Goal: Task Accomplishment & Management: Manage account settings

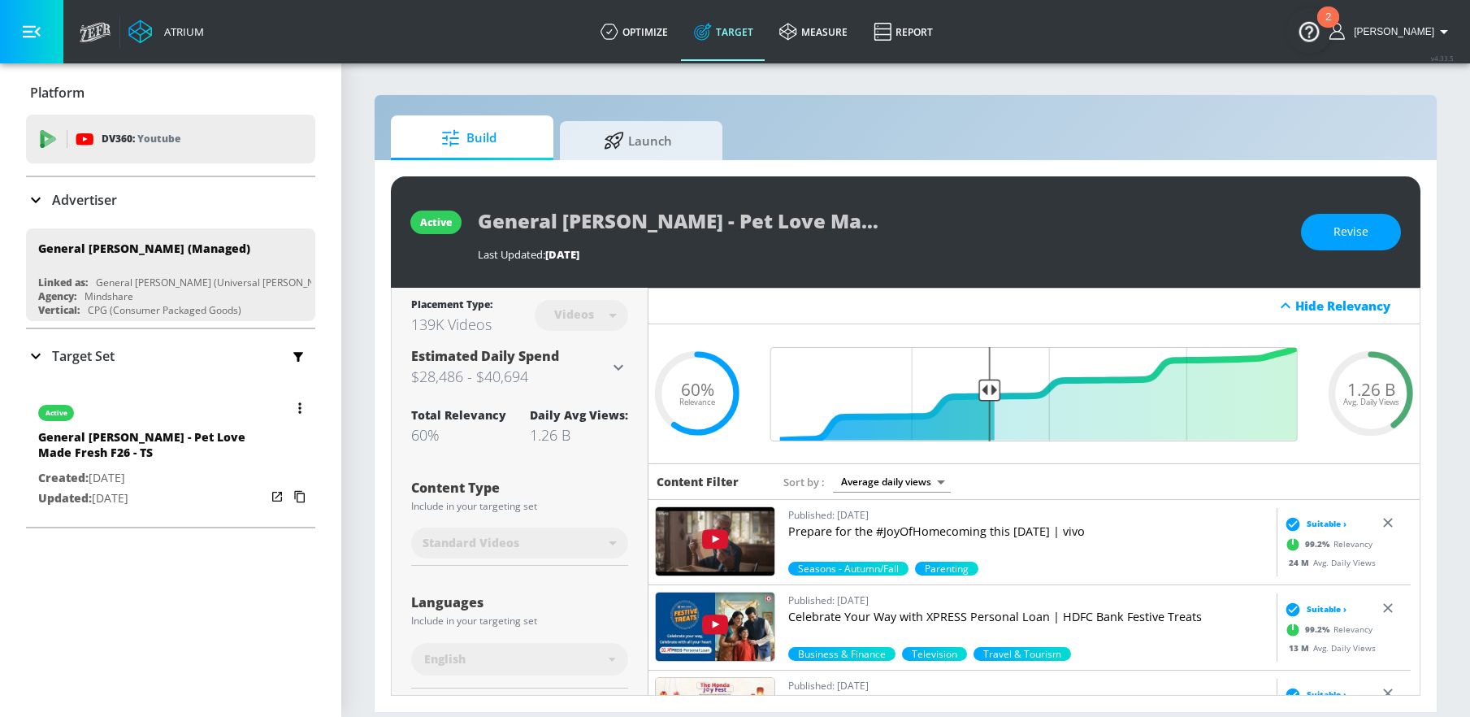
click at [291, 410] on button "button" at bounding box center [300, 408] width 23 height 23
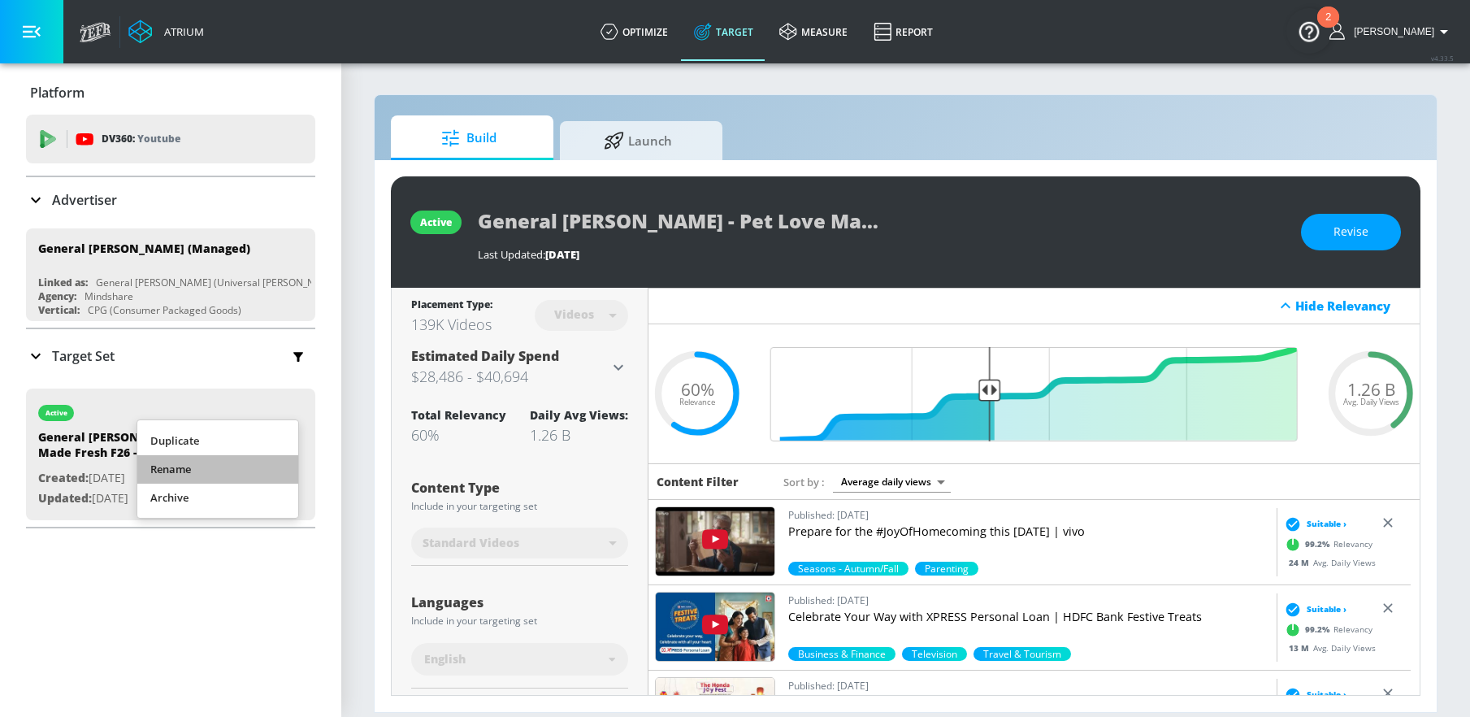
click at [254, 464] on li "Rename" at bounding box center [217, 469] width 161 height 28
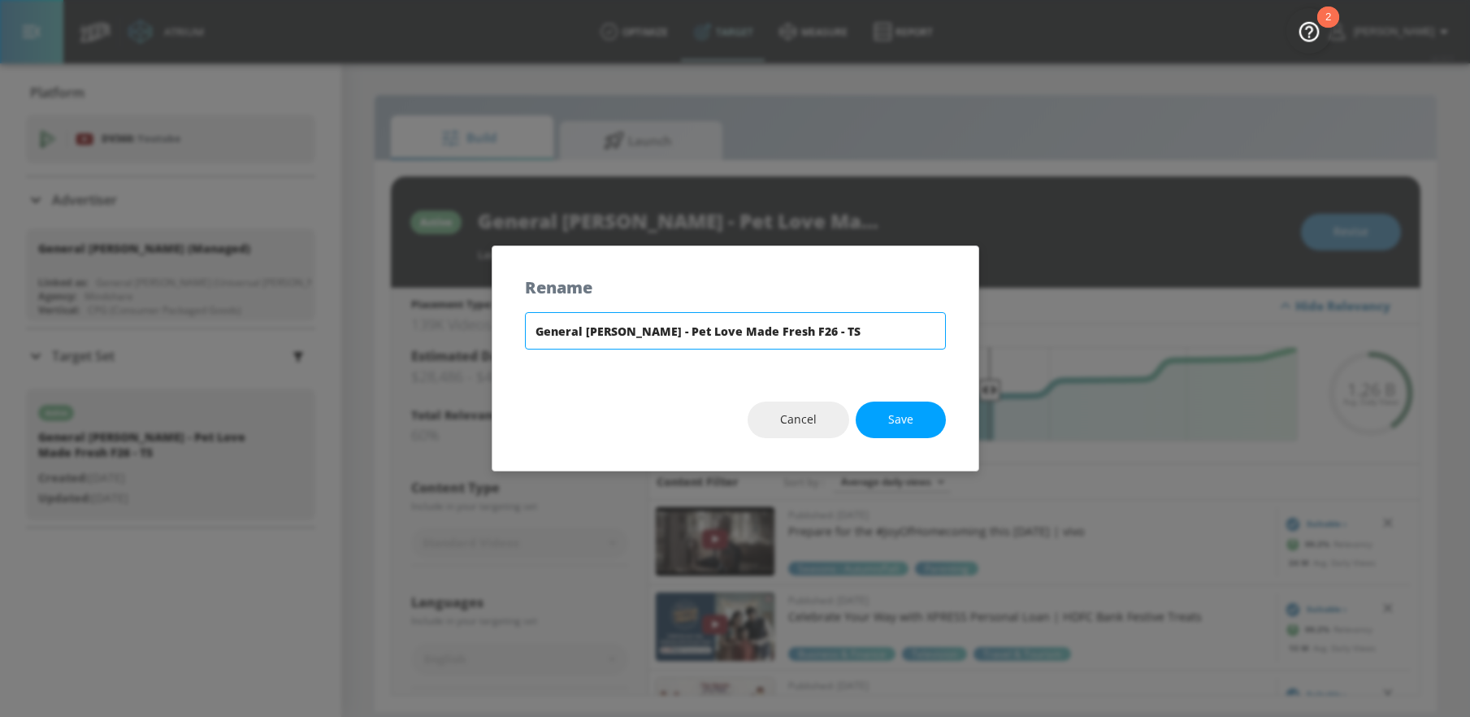
click at [643, 336] on input "General [PERSON_NAME] - Pet Love Made Fresh F26 - TS" at bounding box center [735, 330] width 421 height 37
click at [932, 423] on button "Save" at bounding box center [901, 420] width 90 height 37
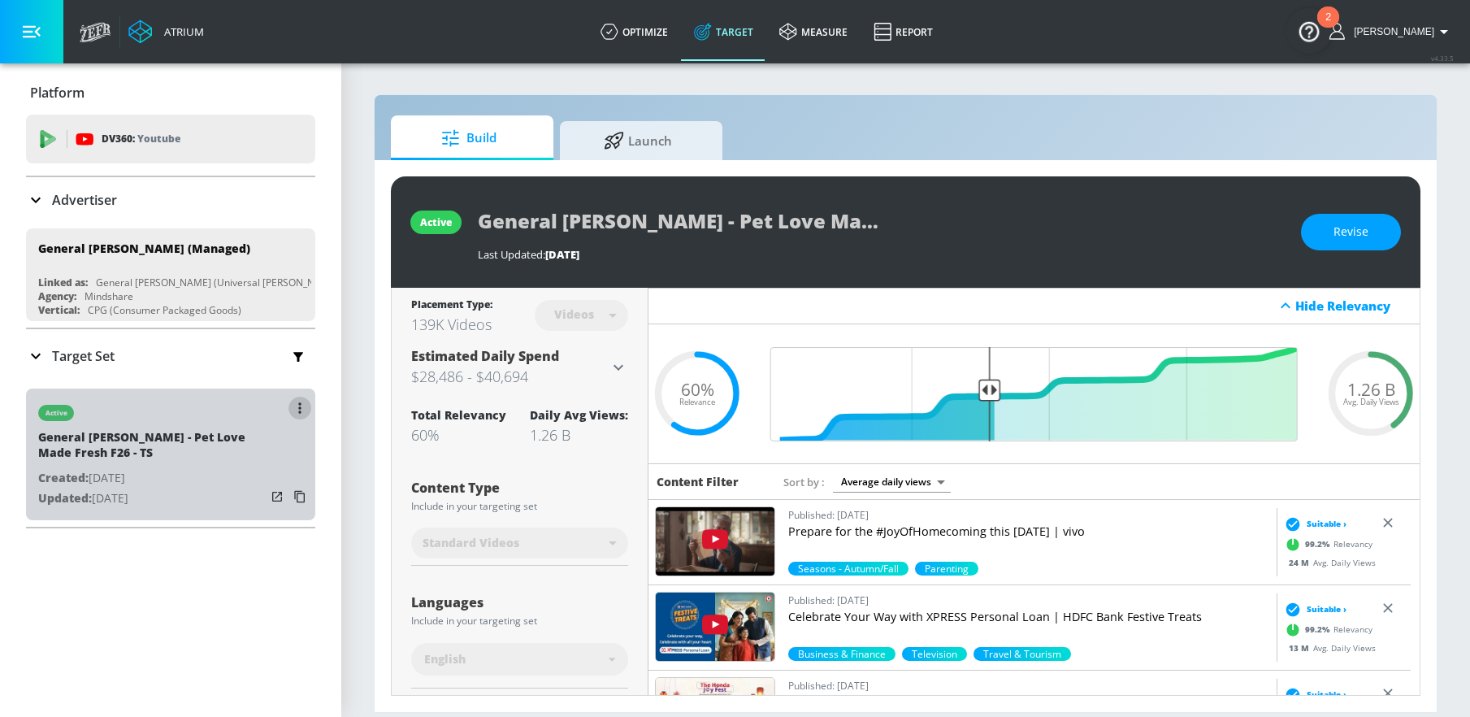
click at [289, 405] on button "button" at bounding box center [300, 408] width 23 height 23
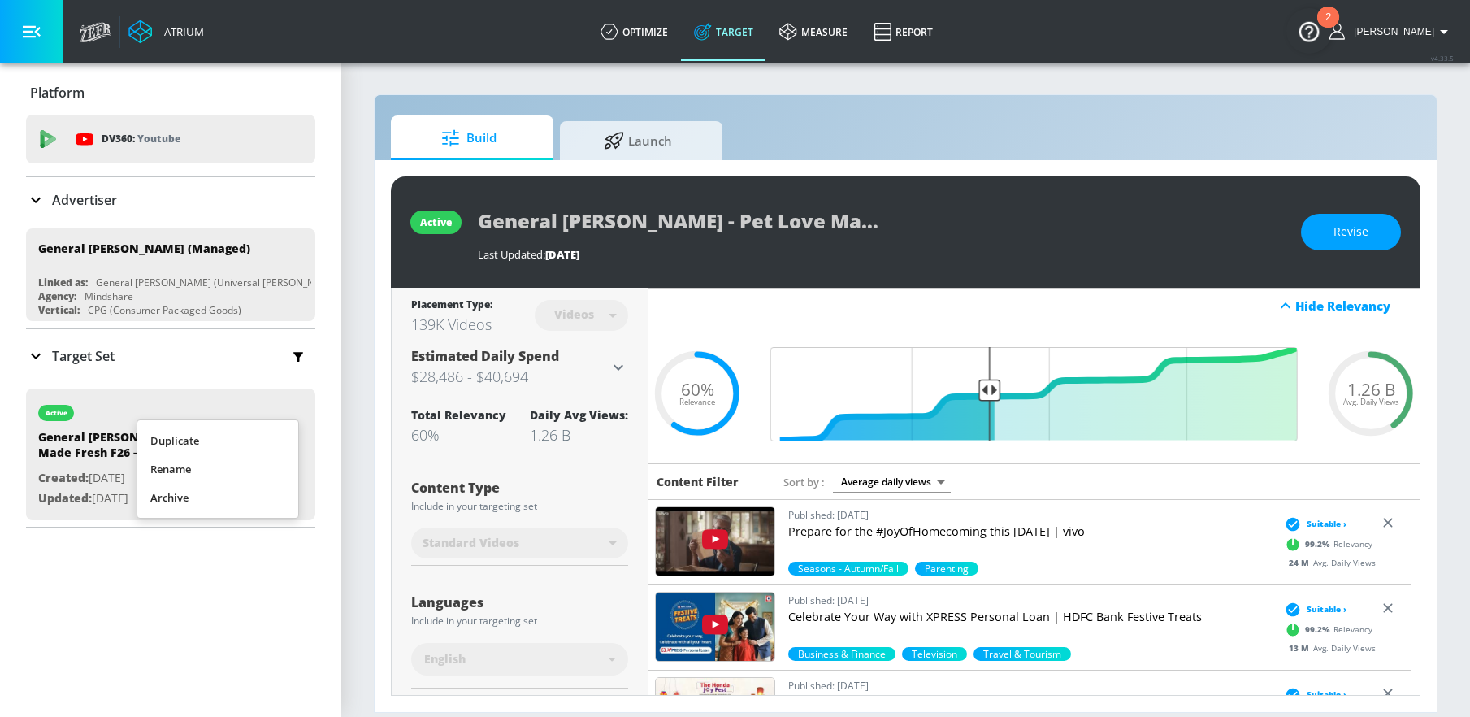
click at [231, 443] on li "Duplicate" at bounding box center [217, 441] width 161 height 28
click at [141, 359] on div "Target Set" at bounding box center [170, 356] width 289 height 34
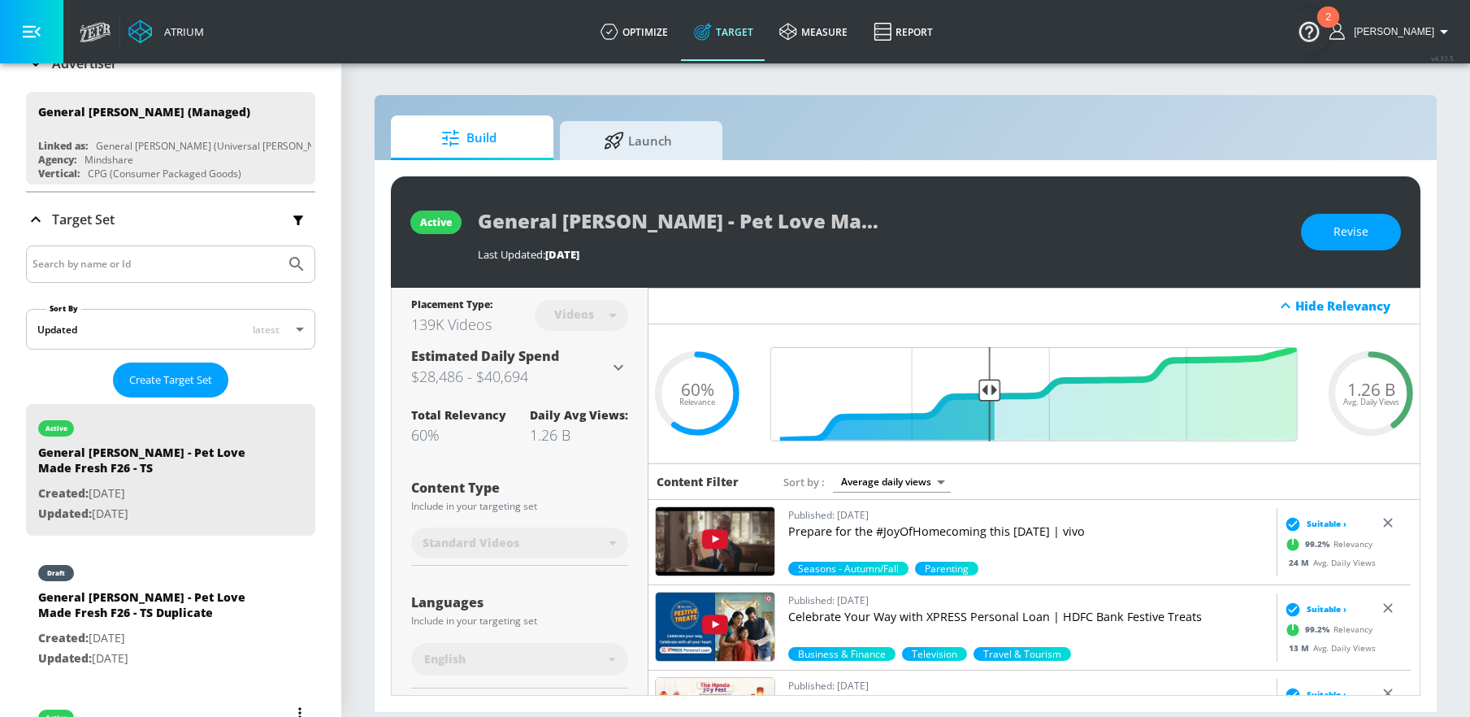
scroll to position [228, 0]
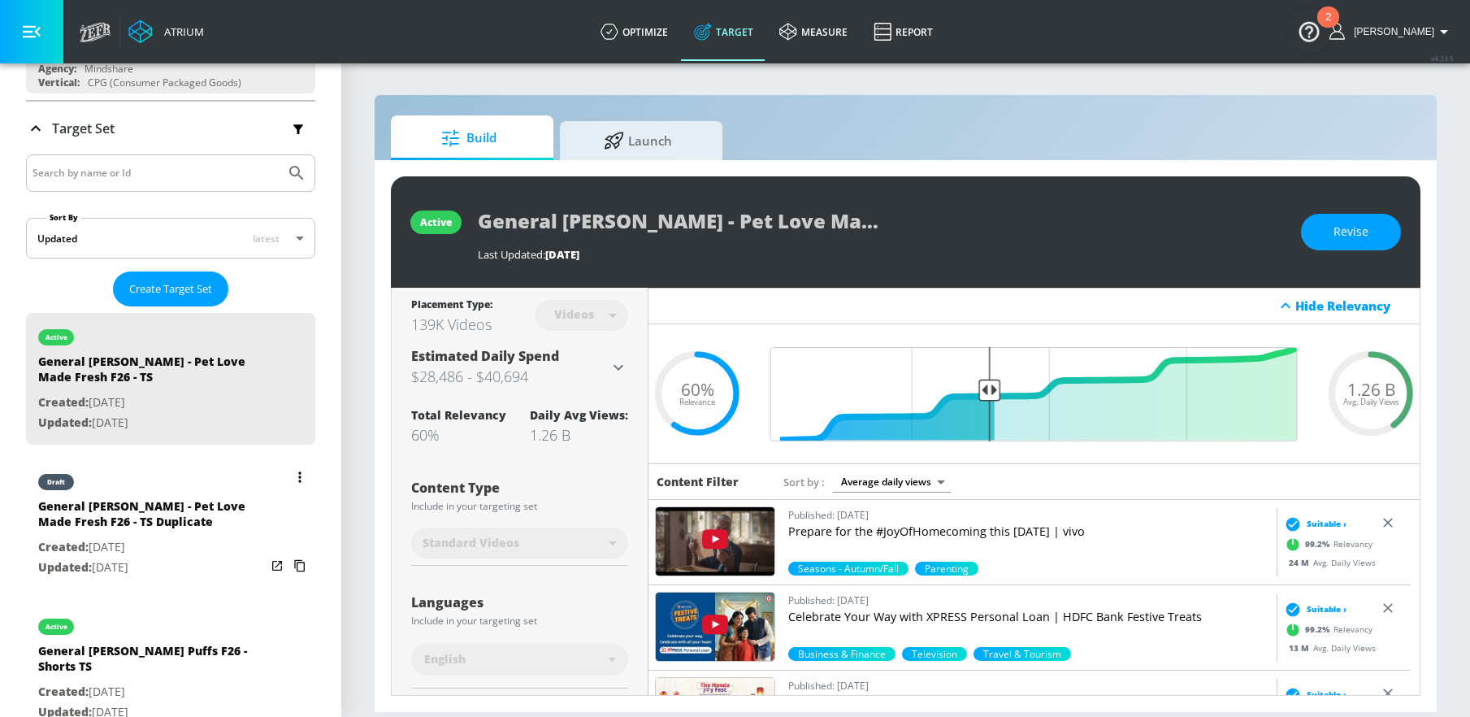
click at [184, 543] on p "Created: [DATE]" at bounding box center [152, 547] width 228 height 20
type input "General [PERSON_NAME] - Pet Love Made Fresh F26 - TS Duplicate"
type input "0.05"
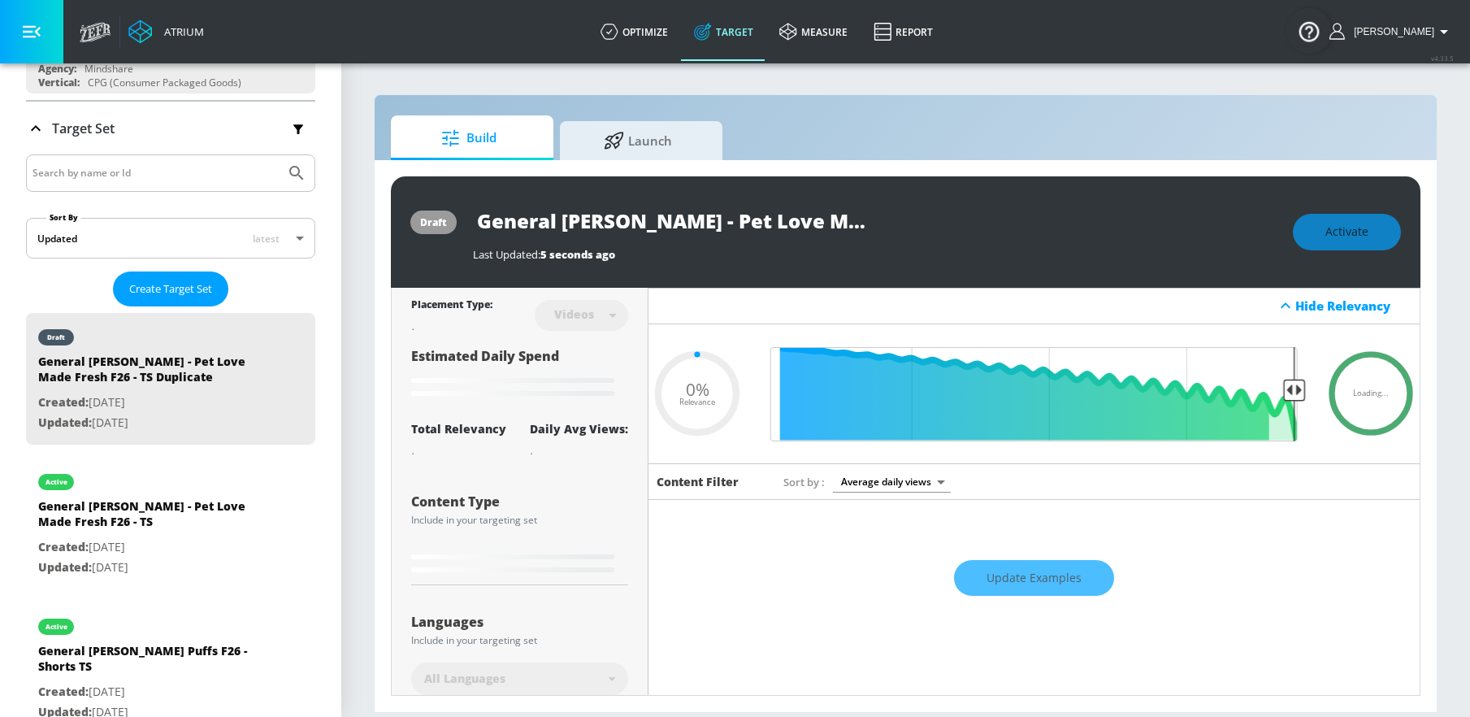
click at [831, 211] on input "General [PERSON_NAME] - Pet Love Made Fresh F26 - TS Duplicate" at bounding box center [676, 220] width 406 height 37
type input "General [PERSON_NAME] - Pet Love Made Fresh F26 - TS Duplicat"
type input "0.05"
type input "General [PERSON_NAME] - Pet Love Made Fresh F26 - TS Duplica"
type input "0.05"
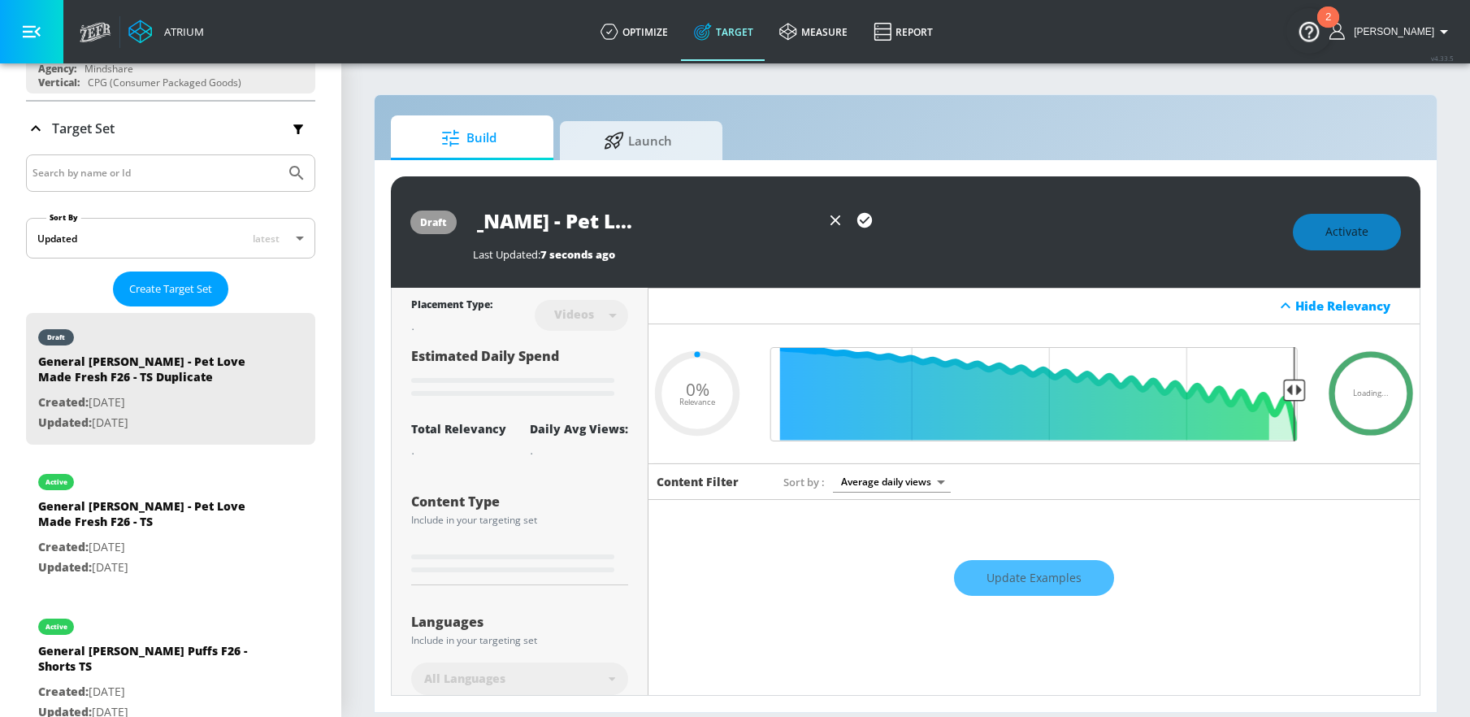
type input "General [PERSON_NAME] - Pet Love Made Fresh F26 - TS Duplic"
type input "0.05"
type input "General [PERSON_NAME] - Pet Love Made Fresh F26 - TS Dupli"
type input "0.05"
type input "General [PERSON_NAME] - Pet Love Made Fresh F26 - TS Dupl"
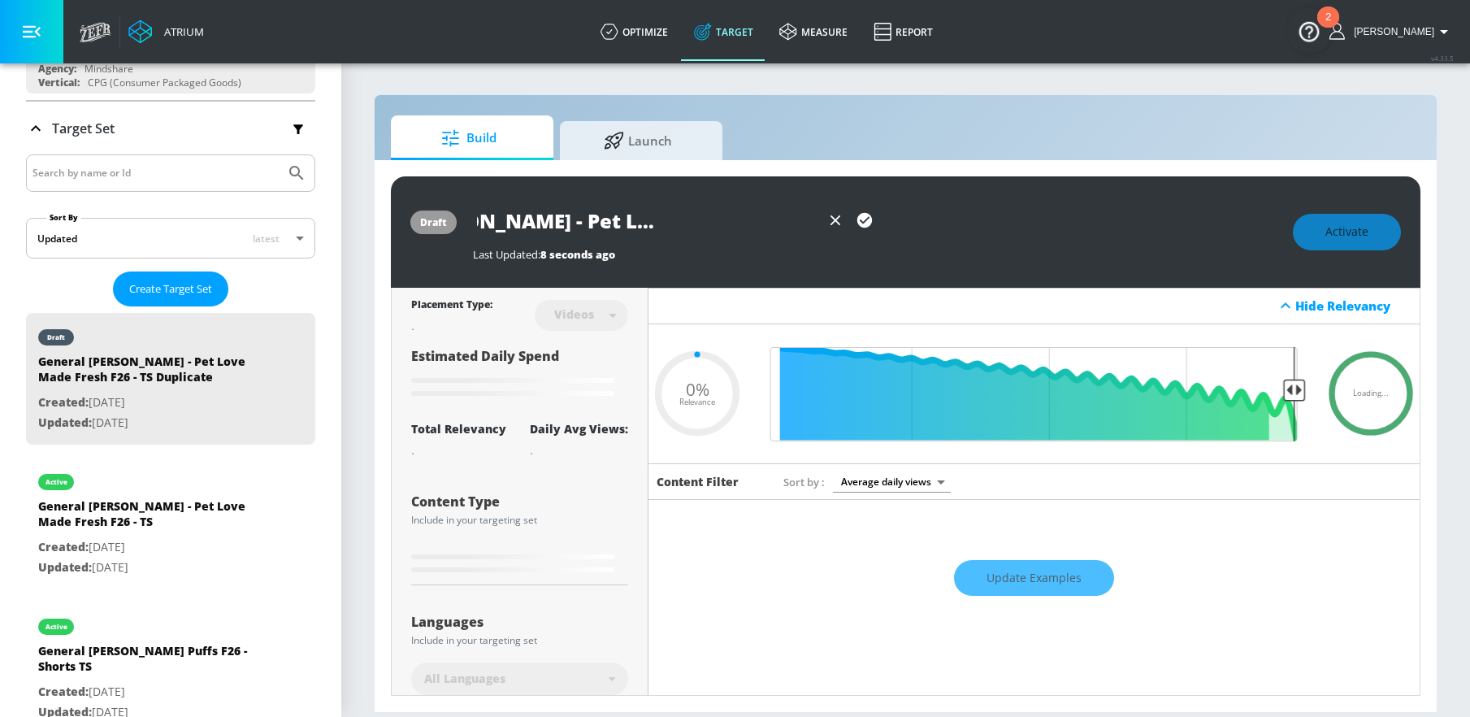
type input "0.05"
type input "General [PERSON_NAME] - Pet Love Made Fresh F26 - TS Dup"
type input "0.05"
type input "General [PERSON_NAME] - Pet Love Made Fresh F26 - TS Du"
type input "0.05"
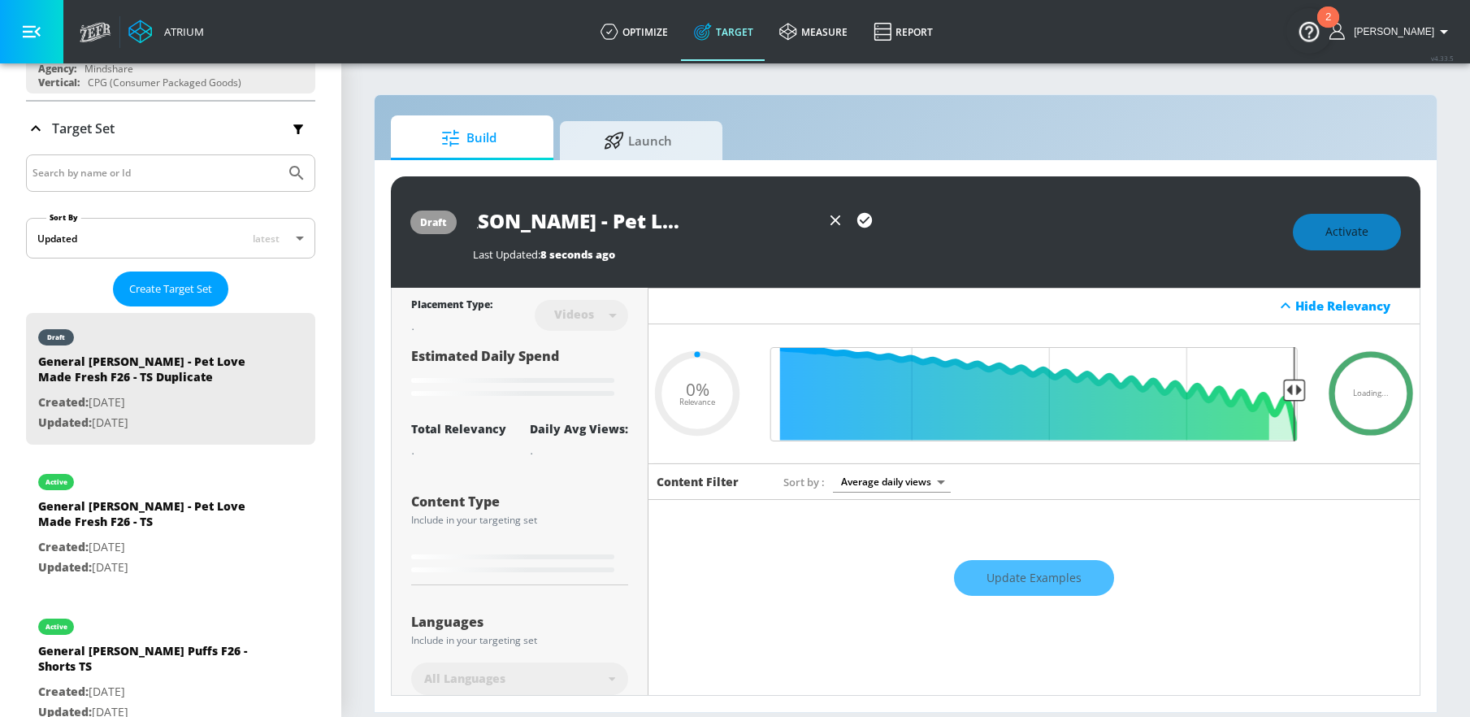
type input "General [PERSON_NAME] - Pet Love Made Fresh F26 - TS D"
type input "0.05"
type input "General [PERSON_NAME] - Pet Love Made Fresh F26 - TS"
type input "0.05"
type input "General [PERSON_NAME] - Pet Love Made Fresh F26 - TS"
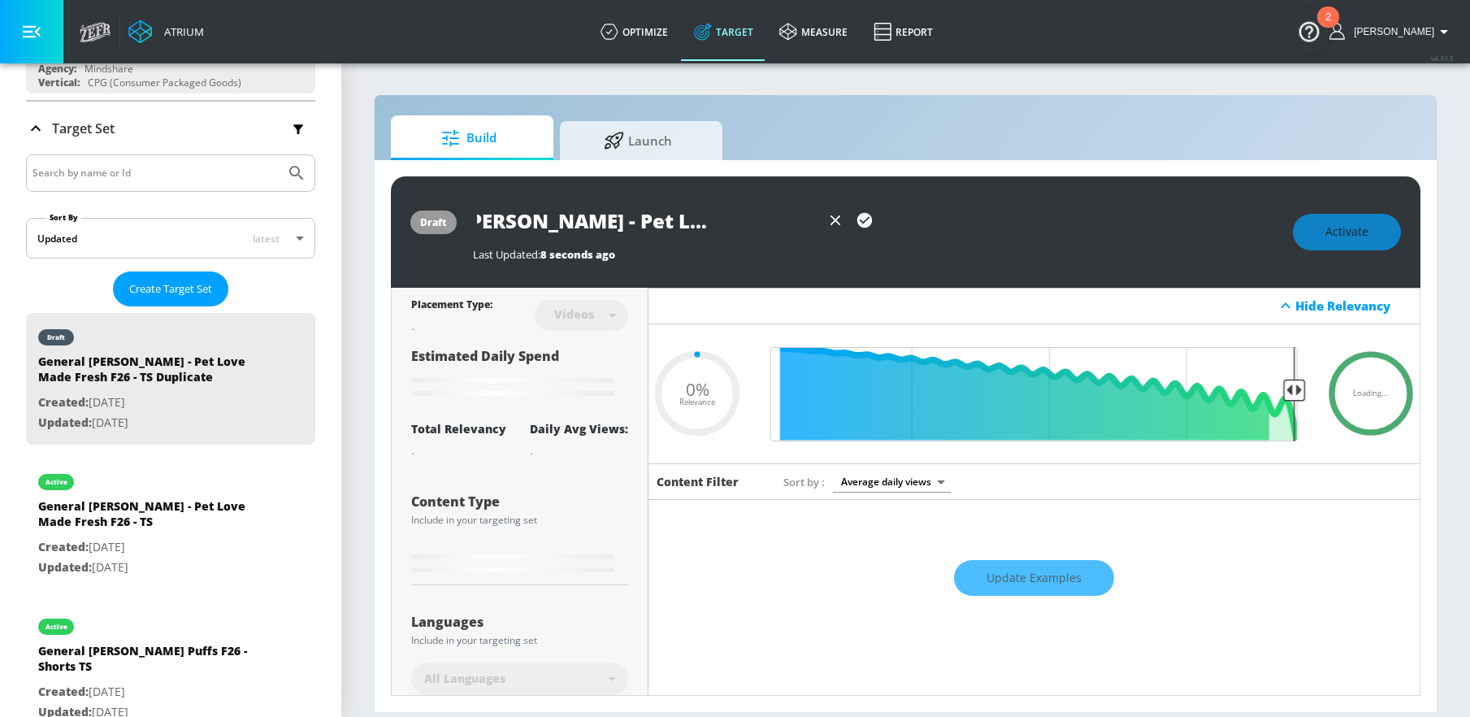
type input "0.05"
click at [796, 217] on input "General [PERSON_NAME] - Pet Love Made Fresh F26 - TS" at bounding box center [647, 220] width 348 height 37
type input "General [PERSON_NAME] - Pet Love Made Fresh F26 - STS"
type input "0.05"
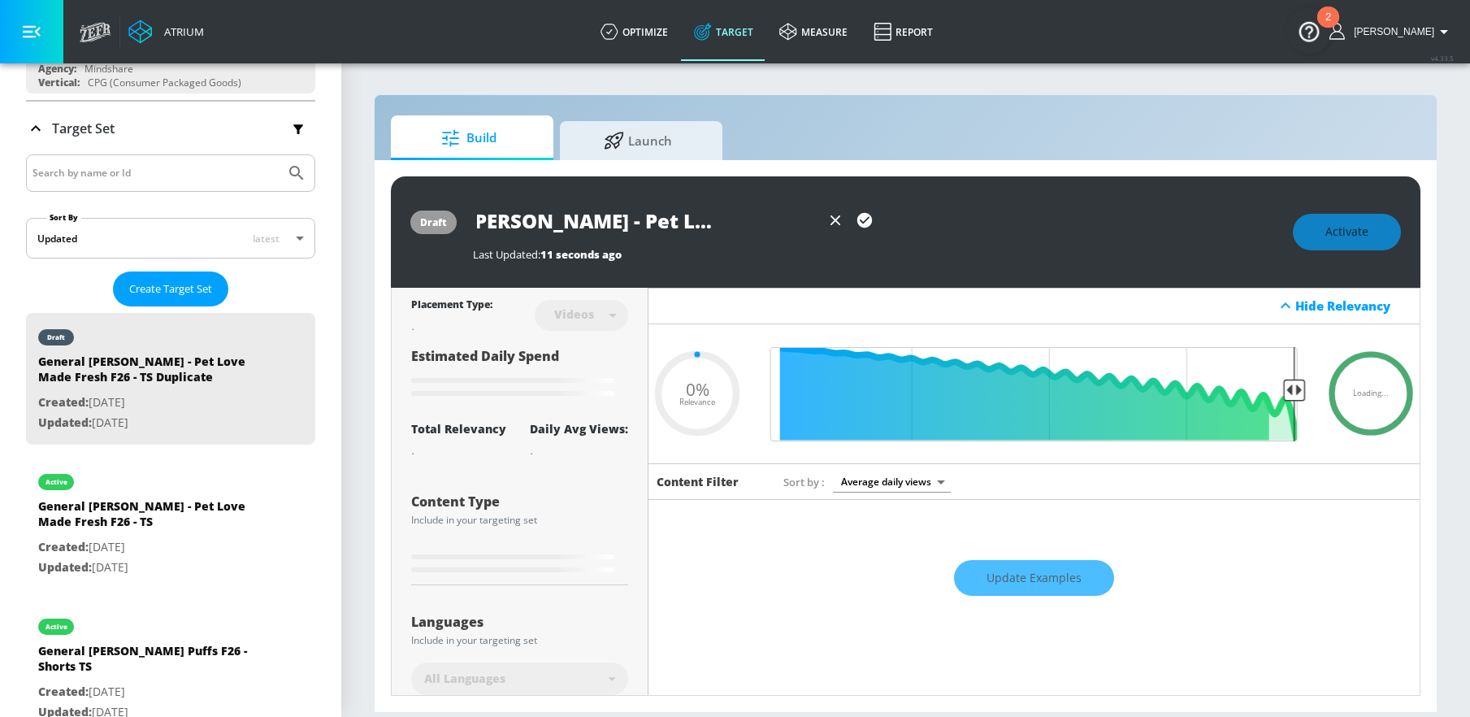
type input "General [PERSON_NAME] - Pet Love Made Fresh F26 - SHTS"
type input "0.05"
type input "General [PERSON_NAME] - Pet Love Made Fresh F26 - SHOTS"
type input "0.05"
type input "General [PERSON_NAME] - Pet Love Made Fresh F26 - SHORTS"
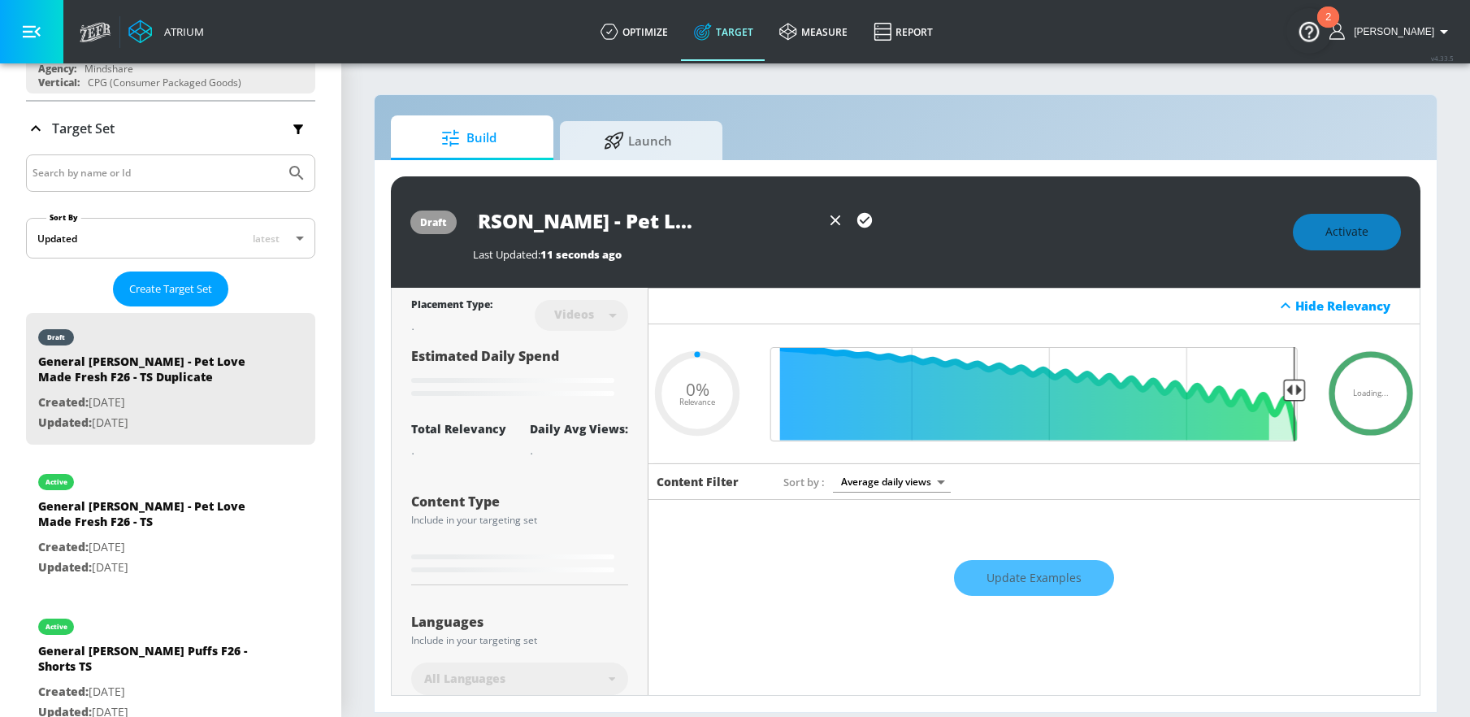
type input "0.05"
type input "General [PERSON_NAME] - Pet Love Made Fresh F26 - SHORTTS"
type input "0.05"
type input "General [PERSON_NAME] - Pet Love Made Fresh F26 - SHORTSTS"
type input "0.05"
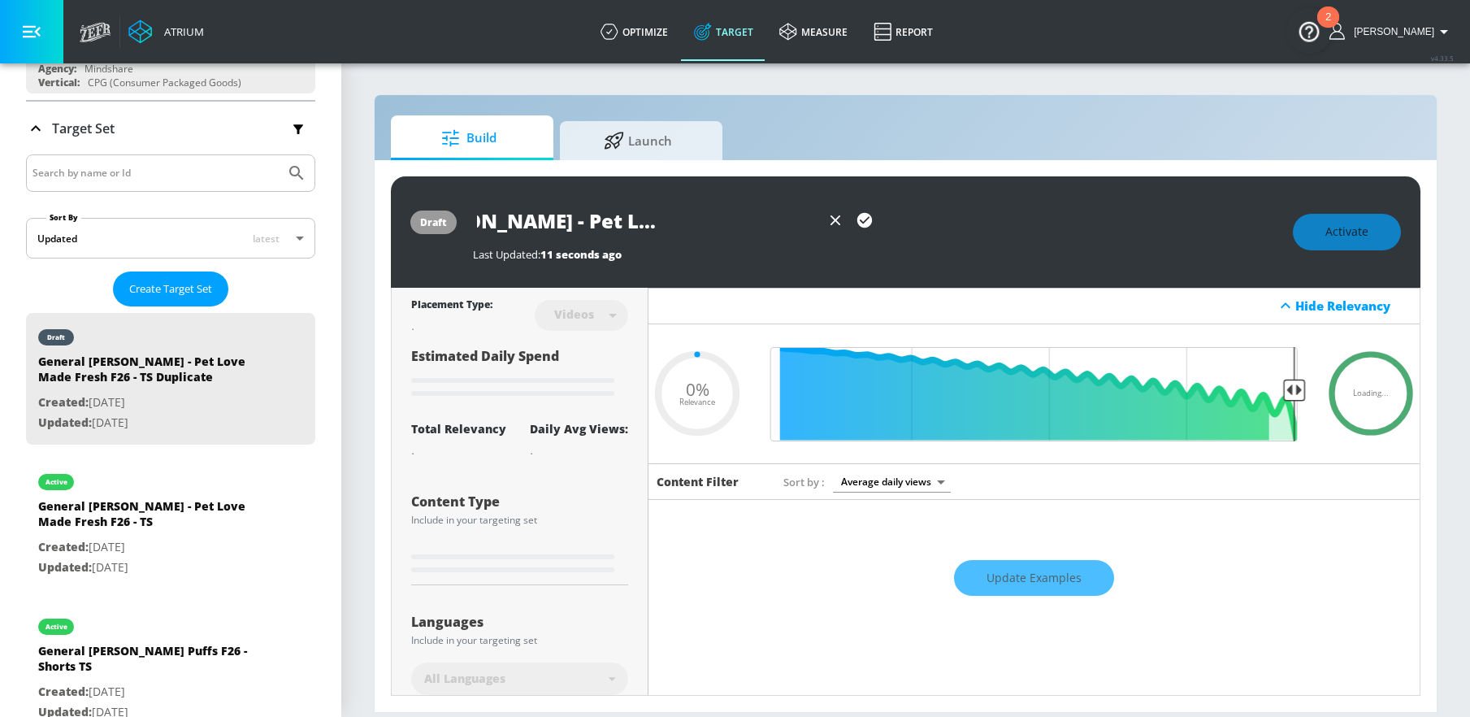
type input "General [PERSON_NAME] - Pet Love Made Fresh F26 - SHORTS TS"
type input "0.05"
type input "General [PERSON_NAME] - Pet Love Made Fresh F26 - SHORTSTS"
type input "0.05"
type input "General [PERSON_NAME] - Pet Love Made Fresh F26 - SHORTTS"
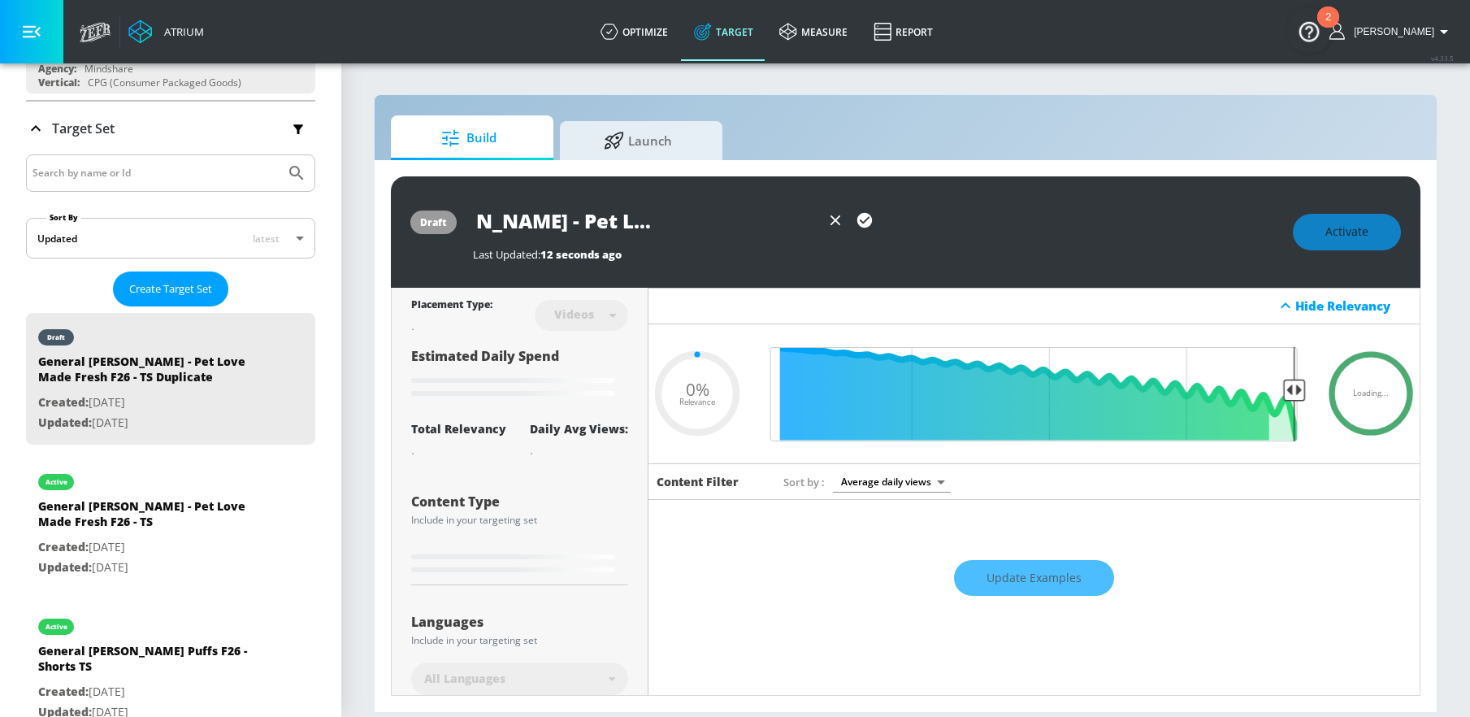
type input "0.05"
type input "General [PERSON_NAME] - Pet Love Made Fresh F26 - SHORTS"
type input "0.05"
type input "General [PERSON_NAME] - Pet Love Made Fresh F26 - SHOTS"
type input "0.05"
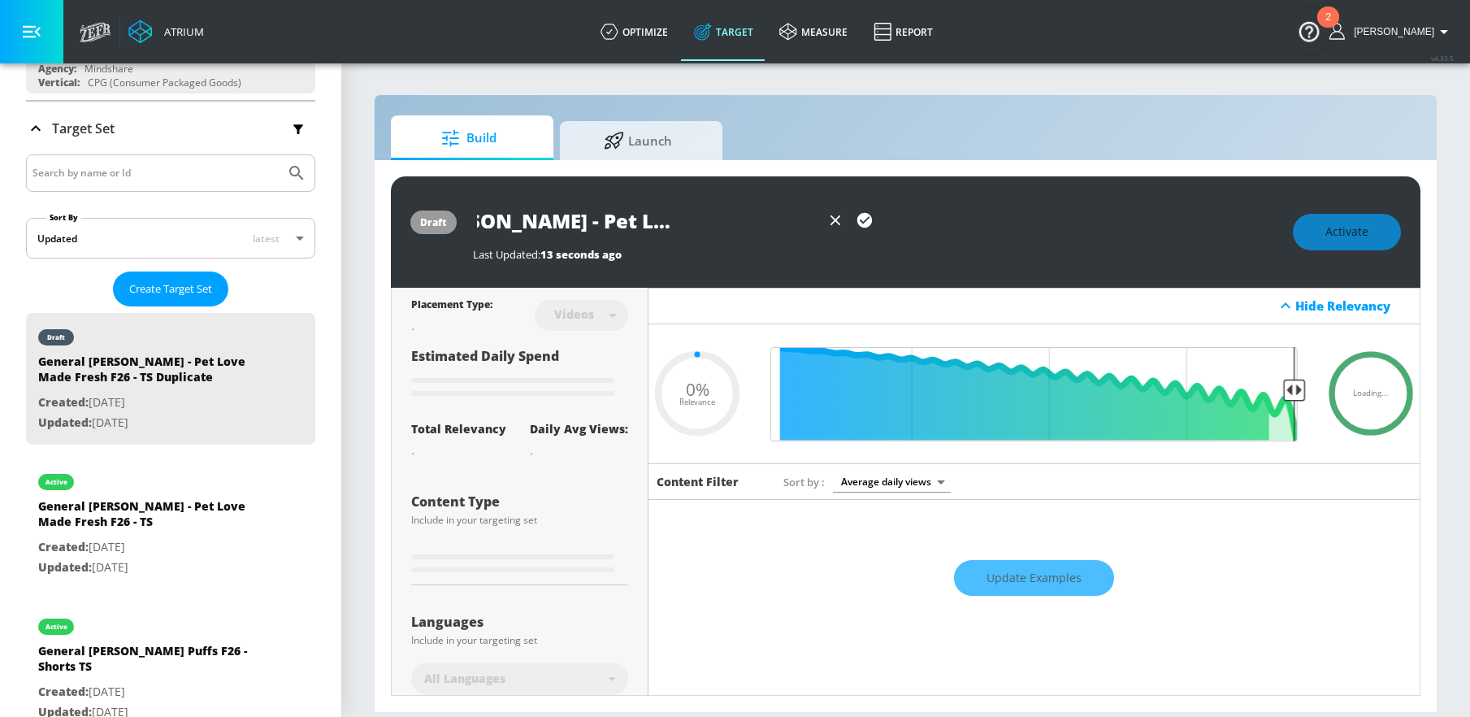
type input "General [PERSON_NAME] - Pet Love Made Fresh F26 - SHTS"
type input "0.05"
type input "General [PERSON_NAME] - Pet Love Made Fresh F26 - STS"
type input "0.05"
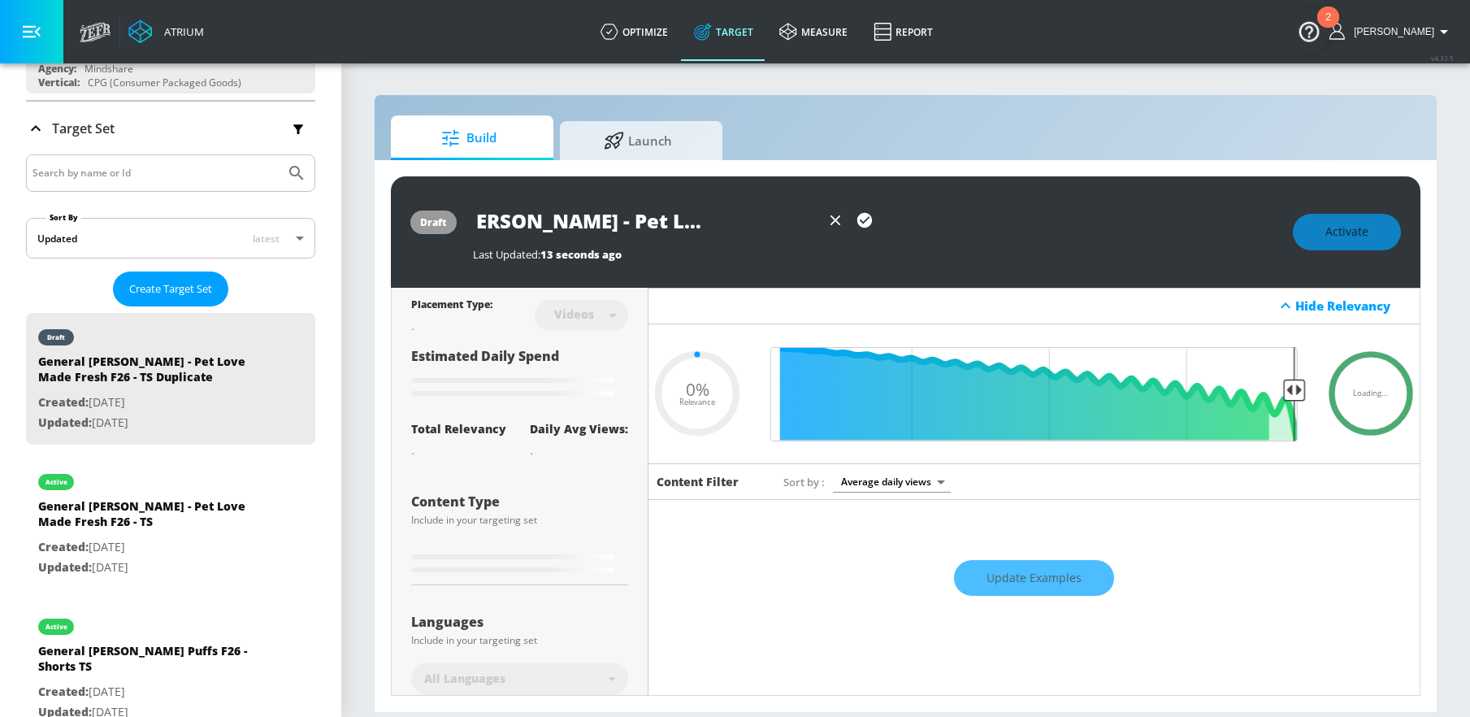
type input "General [PERSON_NAME] - Pet Love Made Fresh F26 - ShTS"
type input "0.05"
type input "General [PERSON_NAME] - Pet Love Made Fresh F26 - ShoTS"
type input "0.05"
type input "General [PERSON_NAME] - Pet Love Made Fresh F26 - ShorTS"
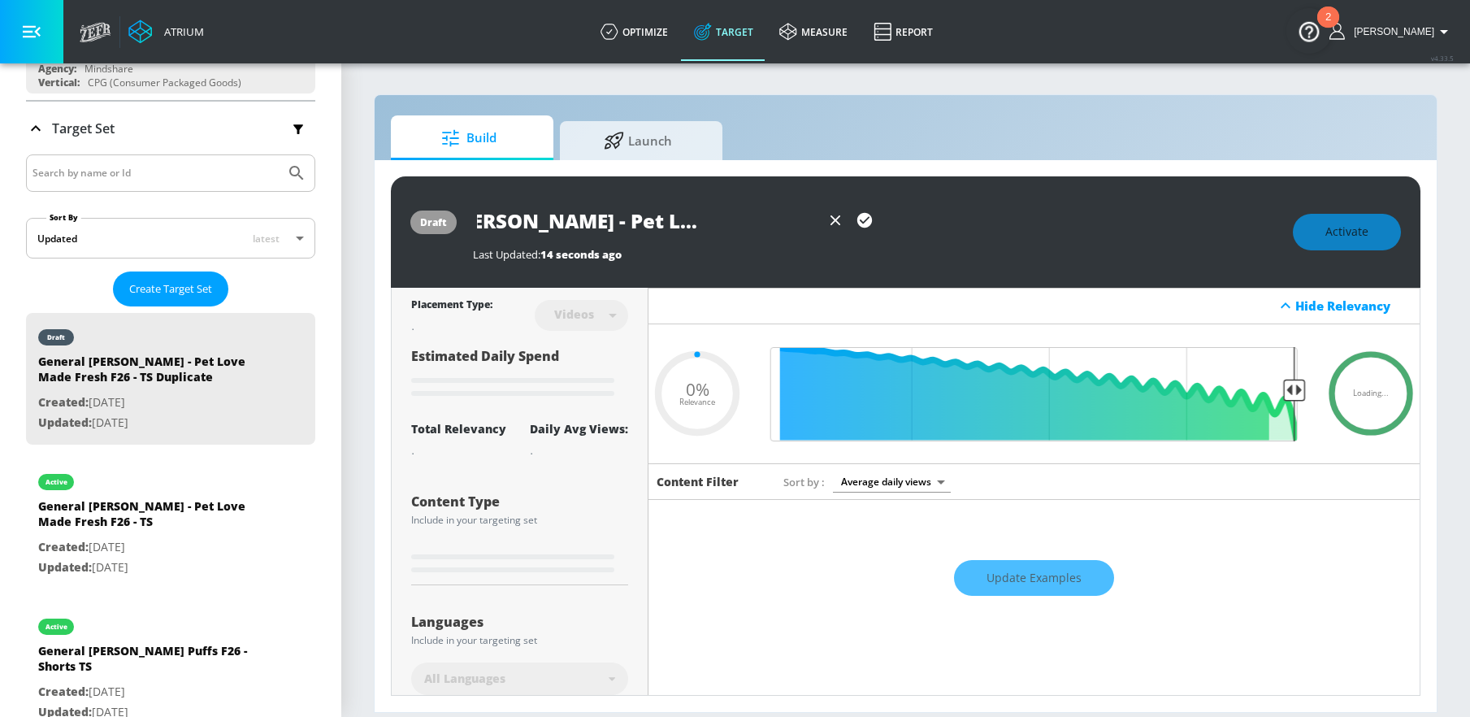
type input "0.05"
type input "General [PERSON_NAME] - Pet Love Made Fresh F26 - ShortTS"
type input "0.05"
type input "General [PERSON_NAME] - Pet Love Made Fresh F26 - ShortsTS"
type input "0.05"
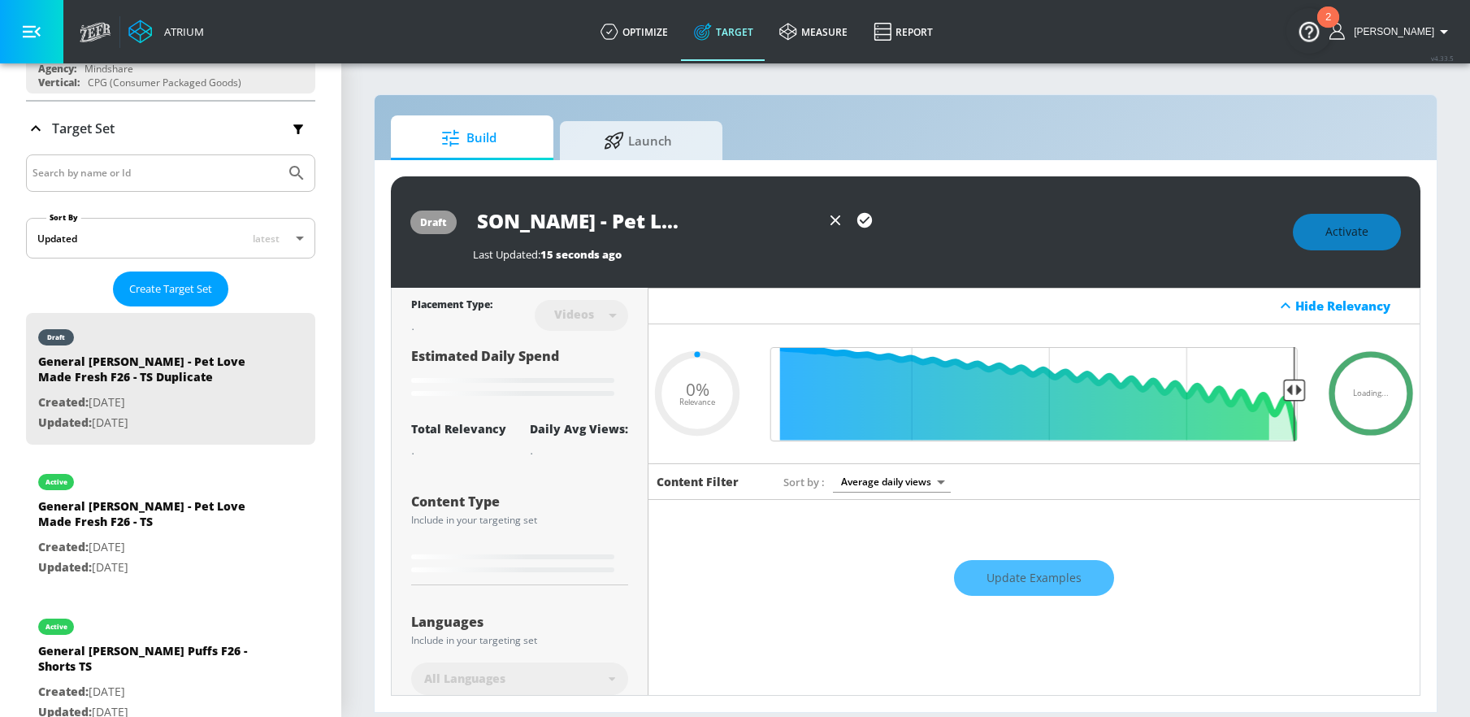
scroll to position [0, 141]
type input "General [PERSON_NAME] - Pet Love Made Fresh F26 - Shorts TS"
type input "0.05"
click at [762, 225] on input "General [PERSON_NAME] - Pet Love Made Fresh F26 - Shorts TS" at bounding box center [647, 220] width 348 height 37
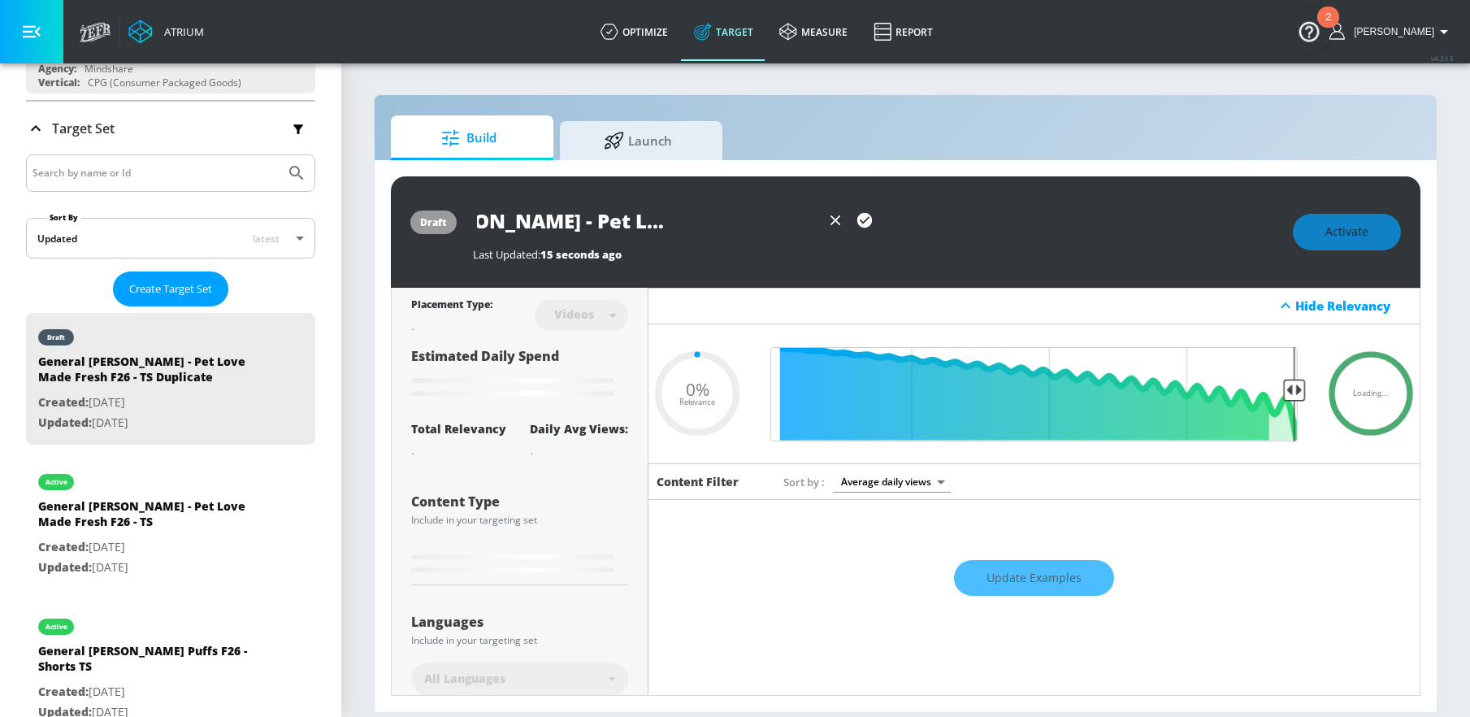
click at [762, 225] on input "General [PERSON_NAME] - Pet Love Made Fresh F26 - Shorts TS" at bounding box center [647, 220] width 348 height 37
type input "General [PERSON_NAME] - Pet Love Made Fresh F26 - Shorts TS"
click at [865, 217] on icon "button" at bounding box center [864, 220] width 15 height 15
type input "0.05"
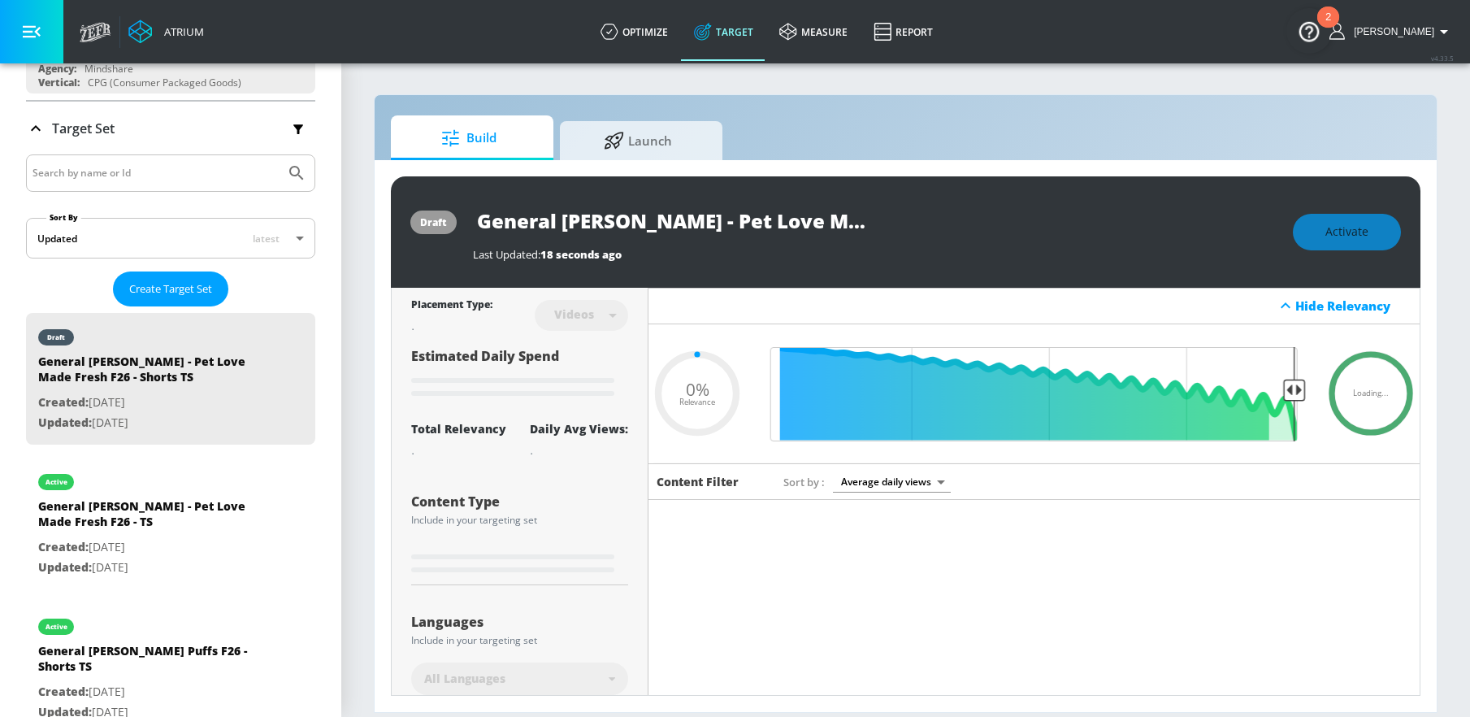
type input "General [PERSON_NAME] - Pet Love Made Fresh F26 - TS Duplicate"
type input "0.6"
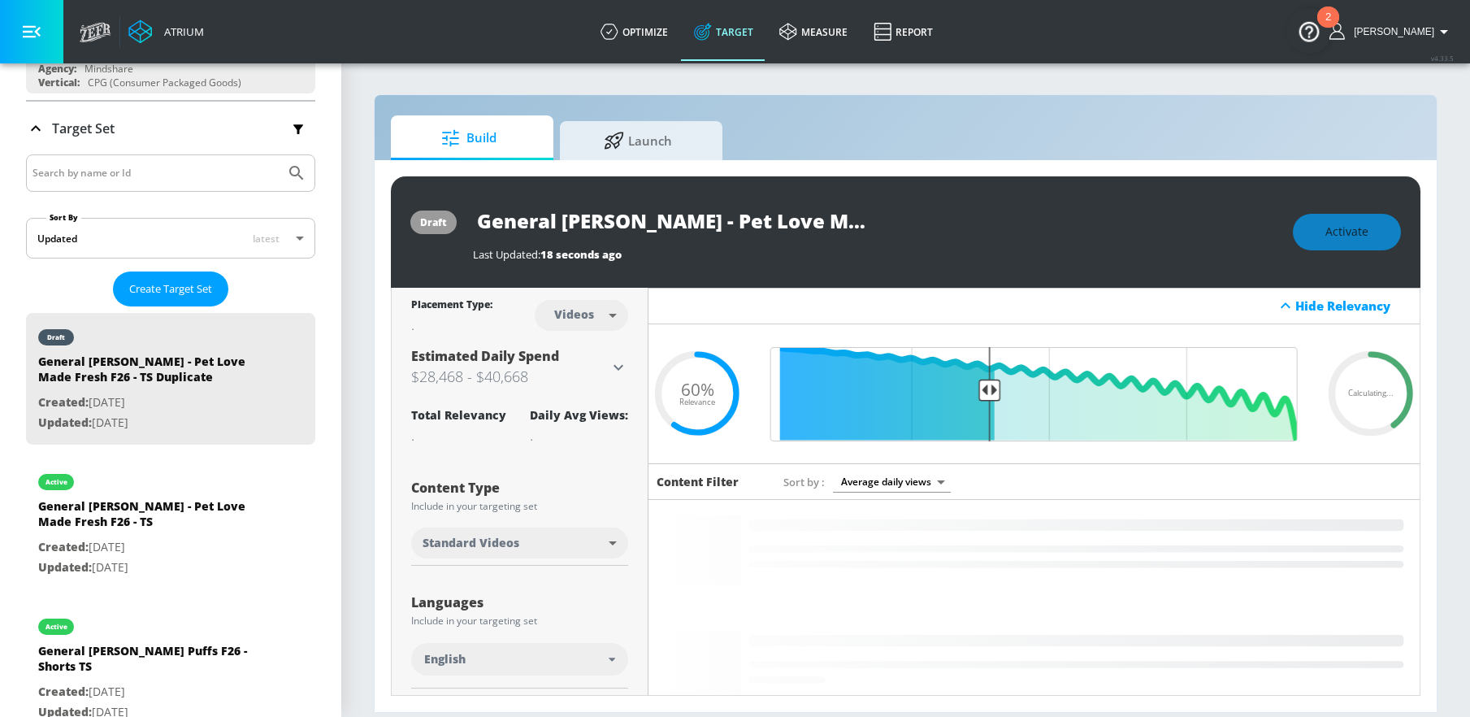
type input "General [PERSON_NAME] - Pet Love Made Fresh F26 - Shorts TS"
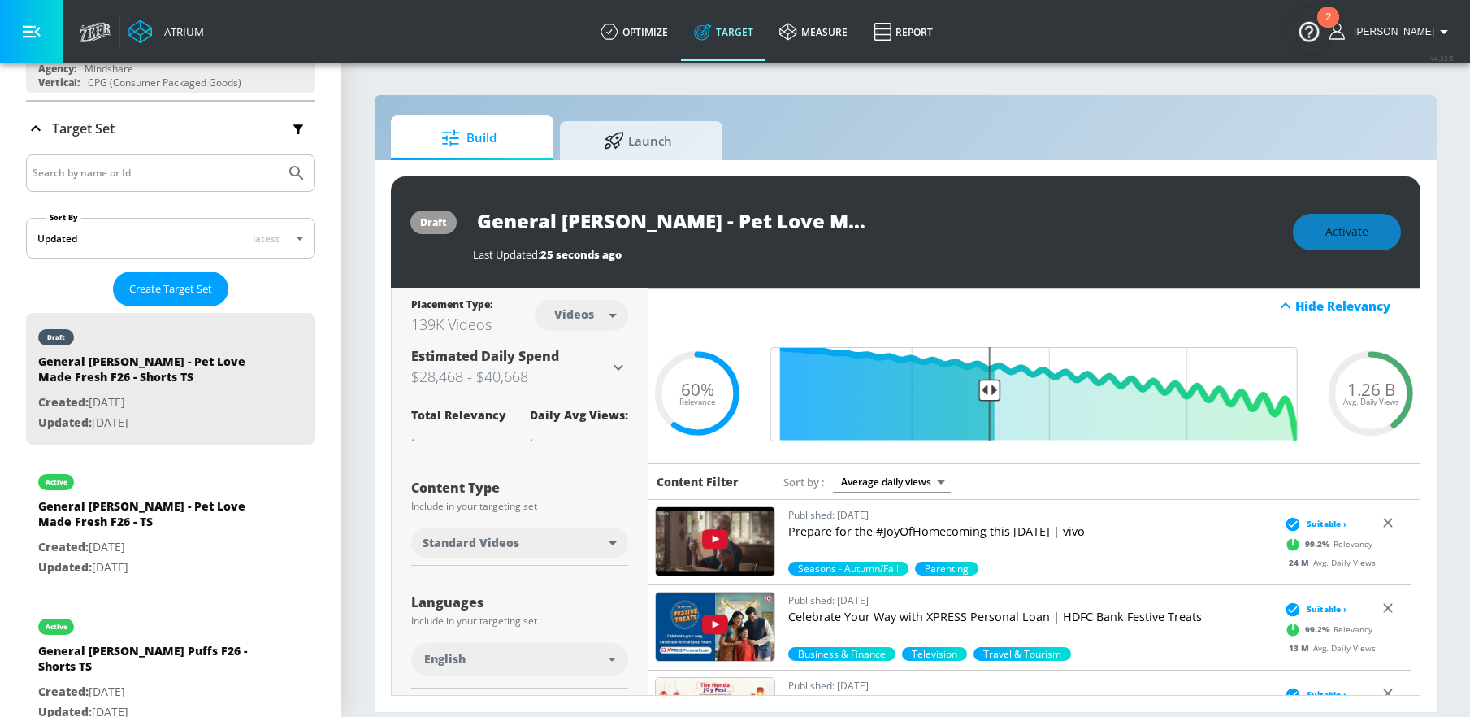
click at [509, 545] on body "Atrium optimize Target measure Report optimize Target measure Report v 4.33.5 […" at bounding box center [735, 358] width 1470 height 717
click at [501, 598] on li "YouTube Shorts" at bounding box center [518, 605] width 215 height 27
type input "shorts"
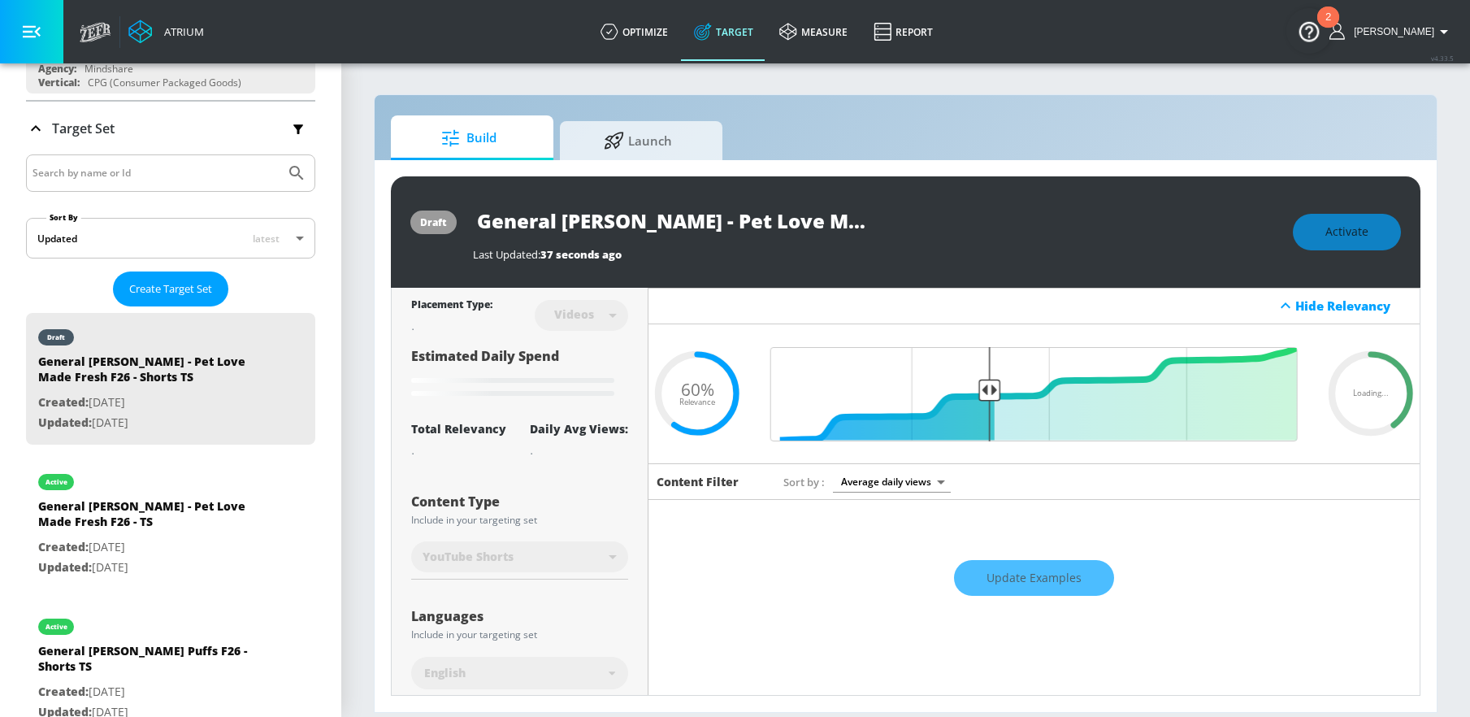
type input "General [PERSON_NAME] - Pet Love Made Fresh F26 - TS Duplicate"
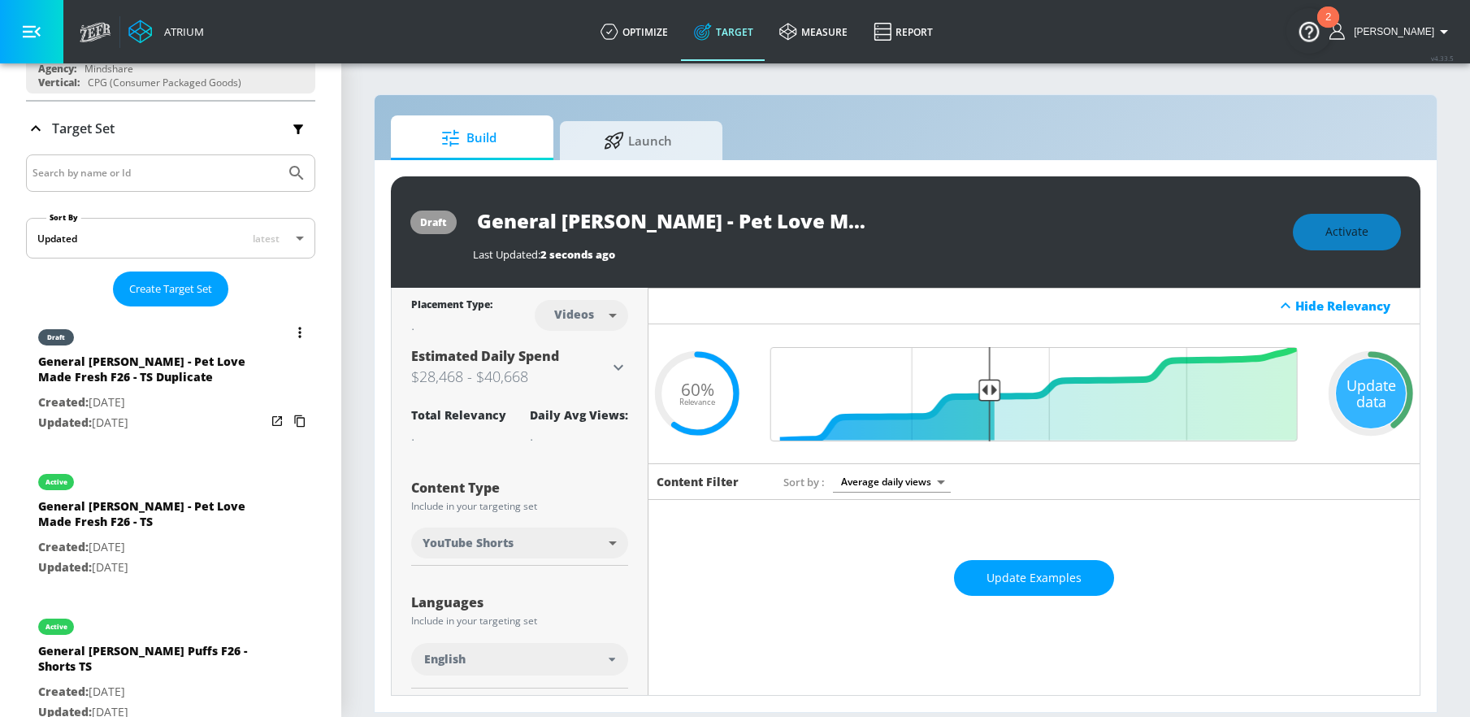
click at [293, 332] on button "list of Target Set" at bounding box center [300, 332] width 23 height 23
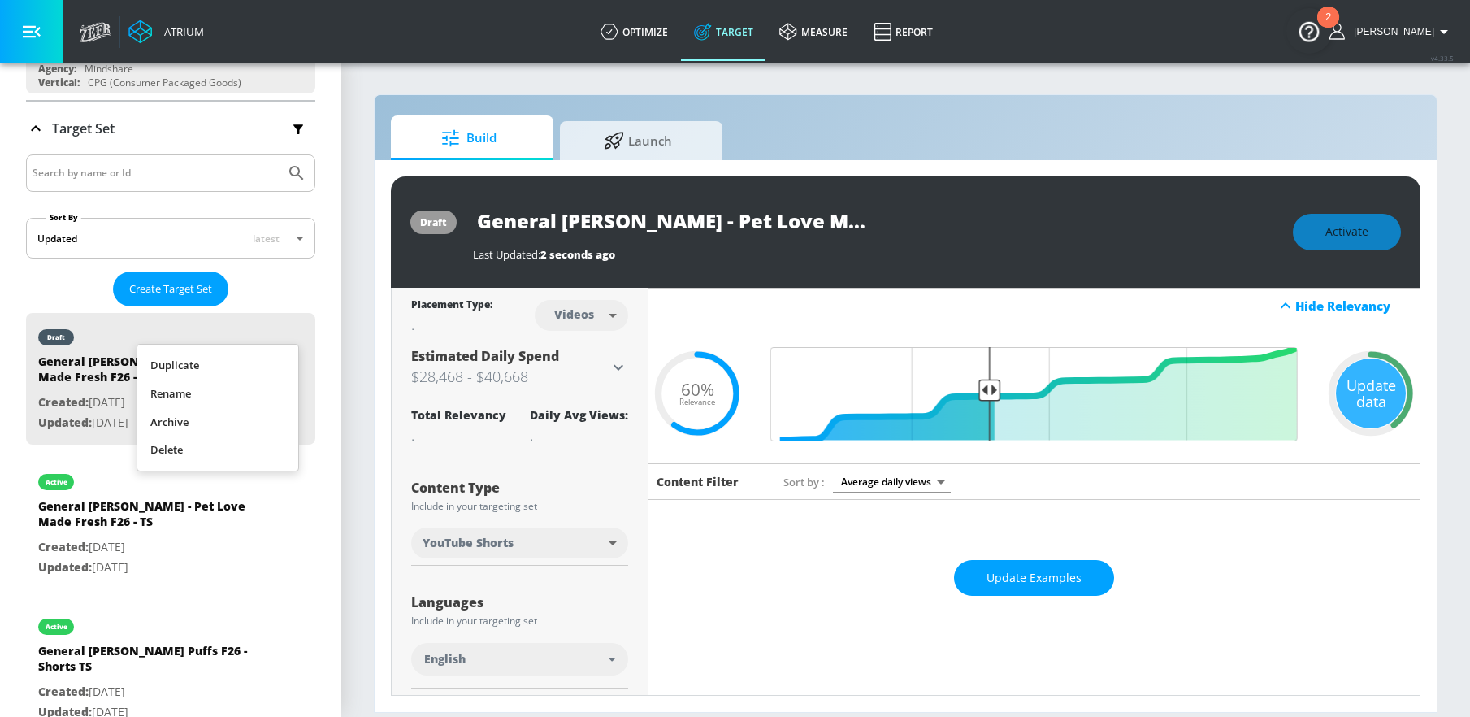
click at [176, 399] on li "Rename" at bounding box center [217, 394] width 161 height 28
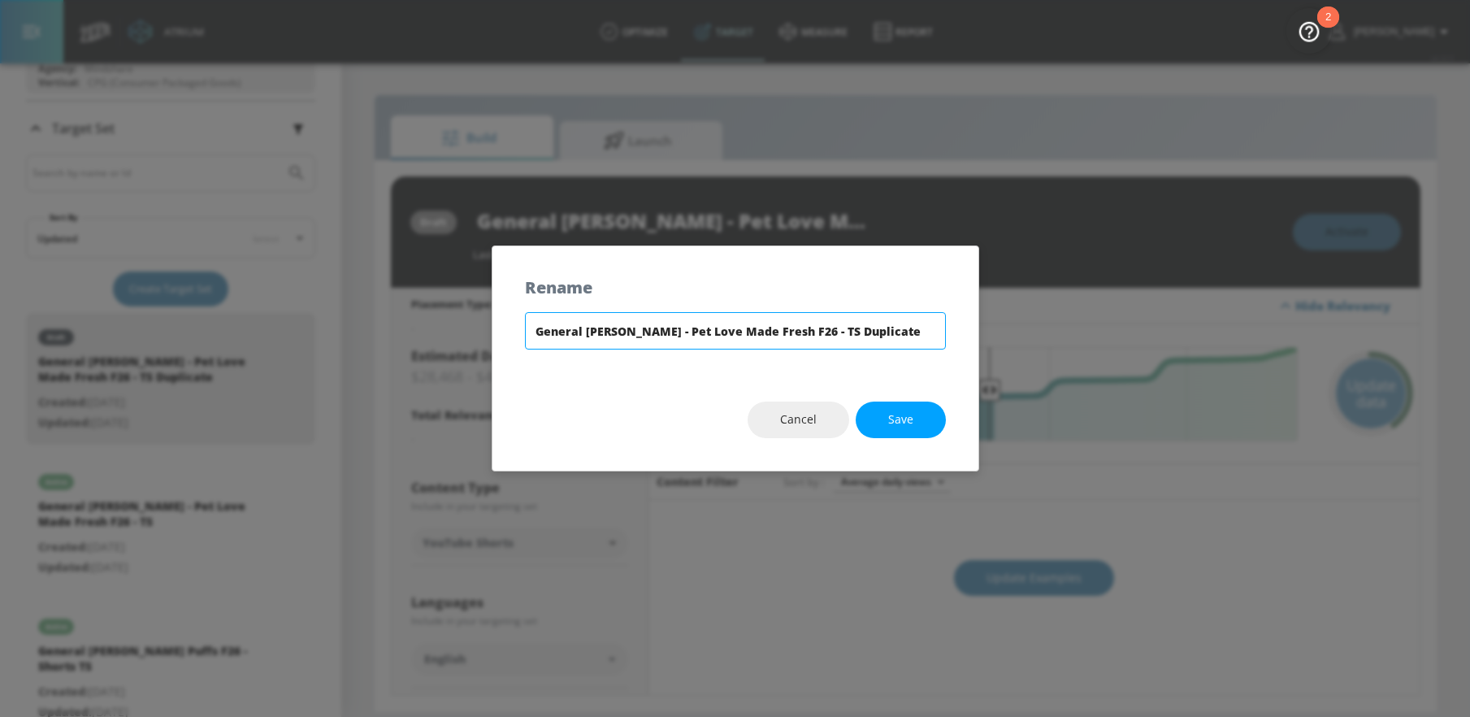
click at [830, 335] on input "General [PERSON_NAME] - Pet Love Made Fresh F26 - TS Duplicate" at bounding box center [735, 330] width 421 height 37
click at [776, 330] on input "General [PERSON_NAME] - Pet Love Made Fresh F26 - TS" at bounding box center [735, 330] width 421 height 37
type input "General [PERSON_NAME] - Pet Love Made Fresh F26 - Shorts TS"
click at [891, 431] on button "Save" at bounding box center [901, 420] width 90 height 37
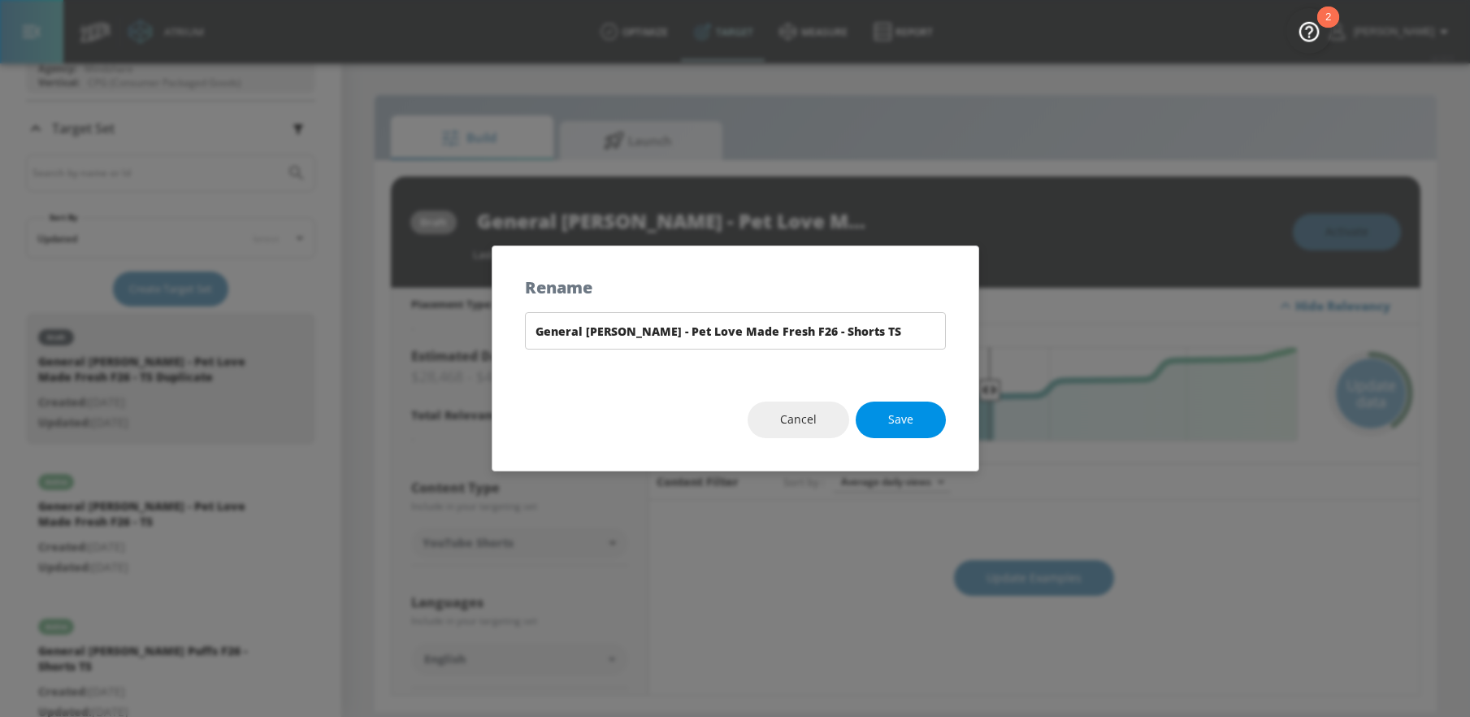
type input "General [PERSON_NAME] - Pet Love Made Fresh F26 - Shorts TS"
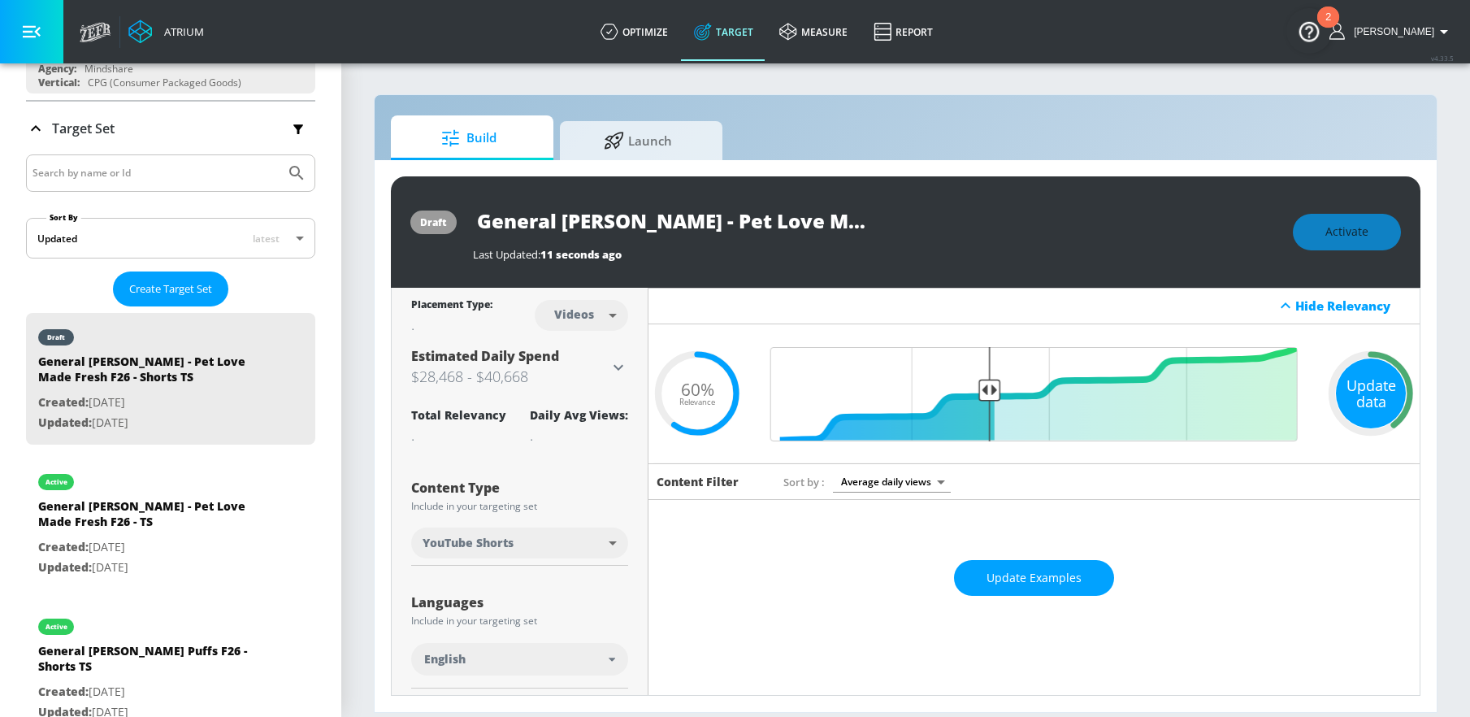
click at [1360, 388] on div "Update data" at bounding box center [1371, 393] width 70 height 70
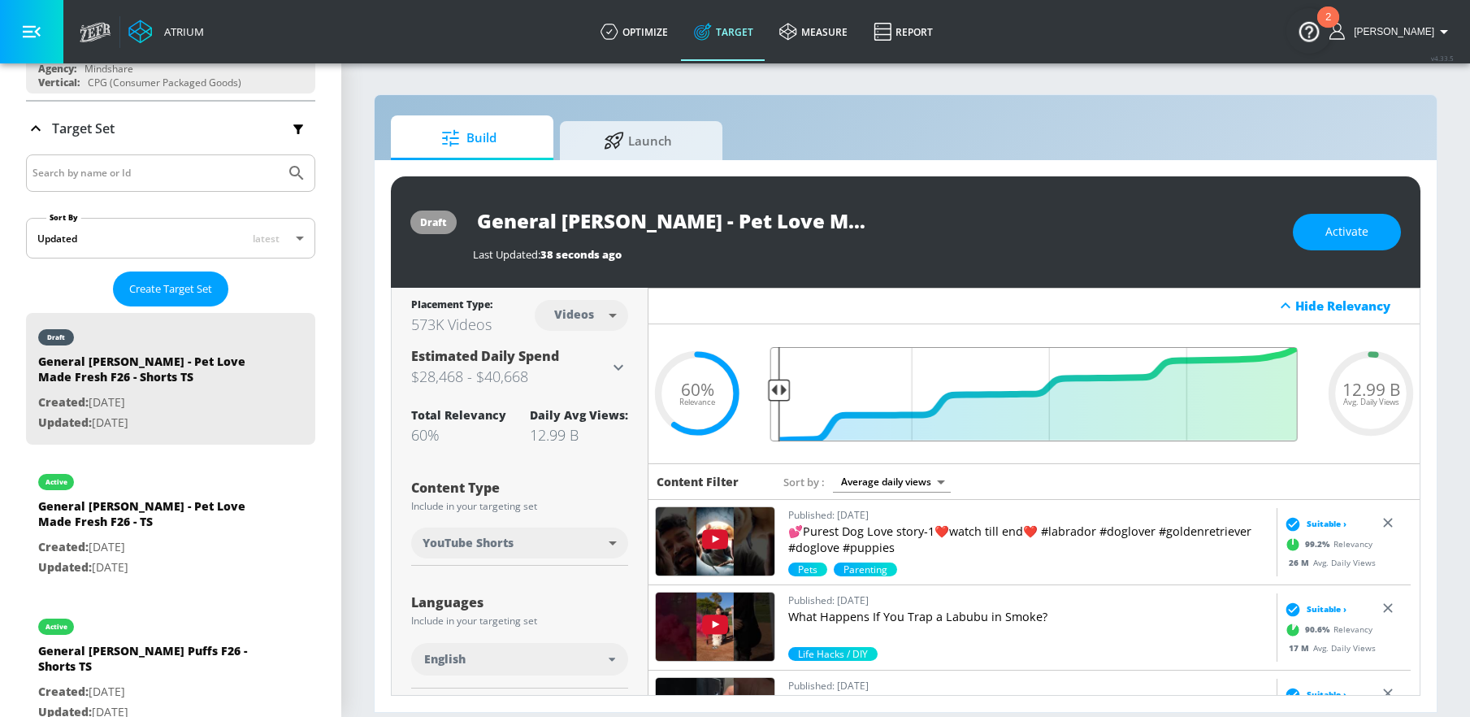
drag, startPoint x: 986, startPoint y: 387, endPoint x: 777, endPoint y: 384, distance: 208.9
type input "0.98"
click at [777, 384] on input "Final Threshold" at bounding box center [1034, 394] width 544 height 94
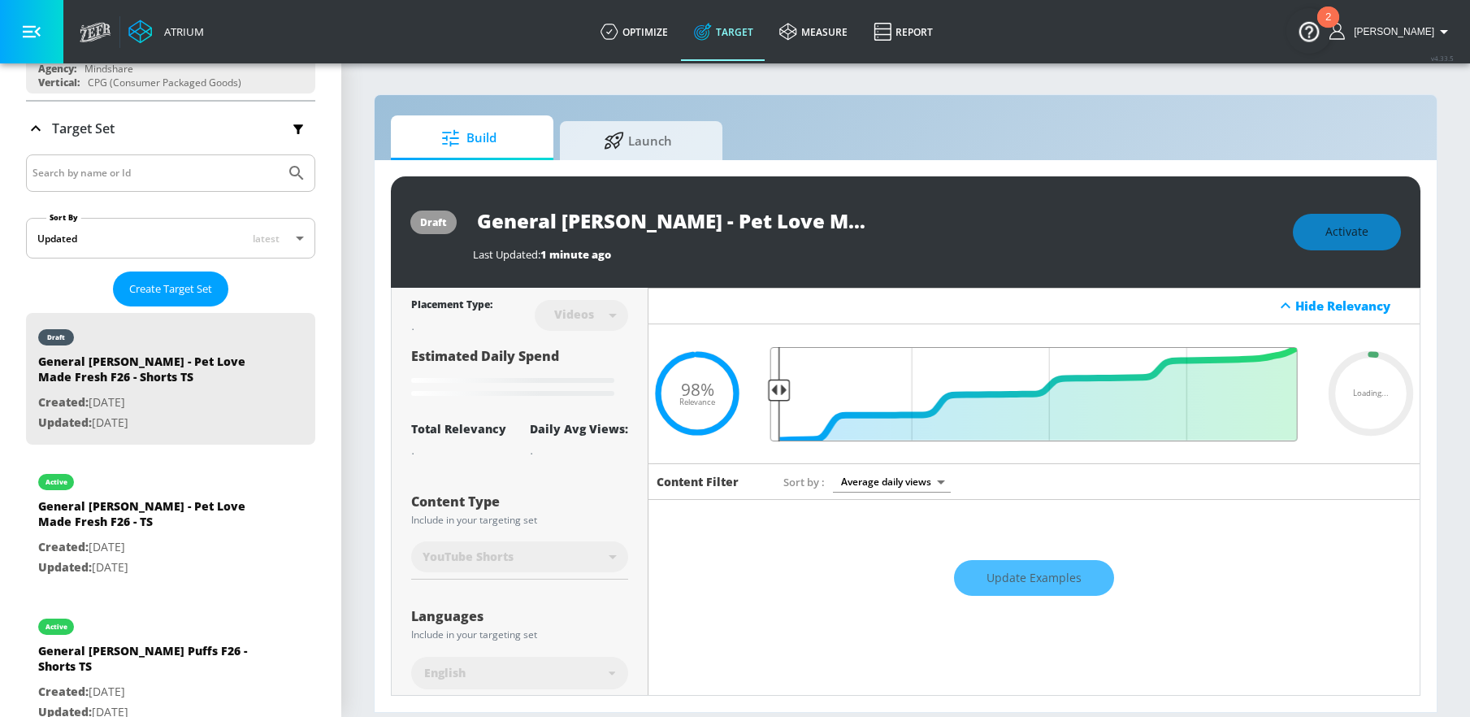
type input "General [PERSON_NAME] - Pet Love Made Fresh F26 - TS Duplicate"
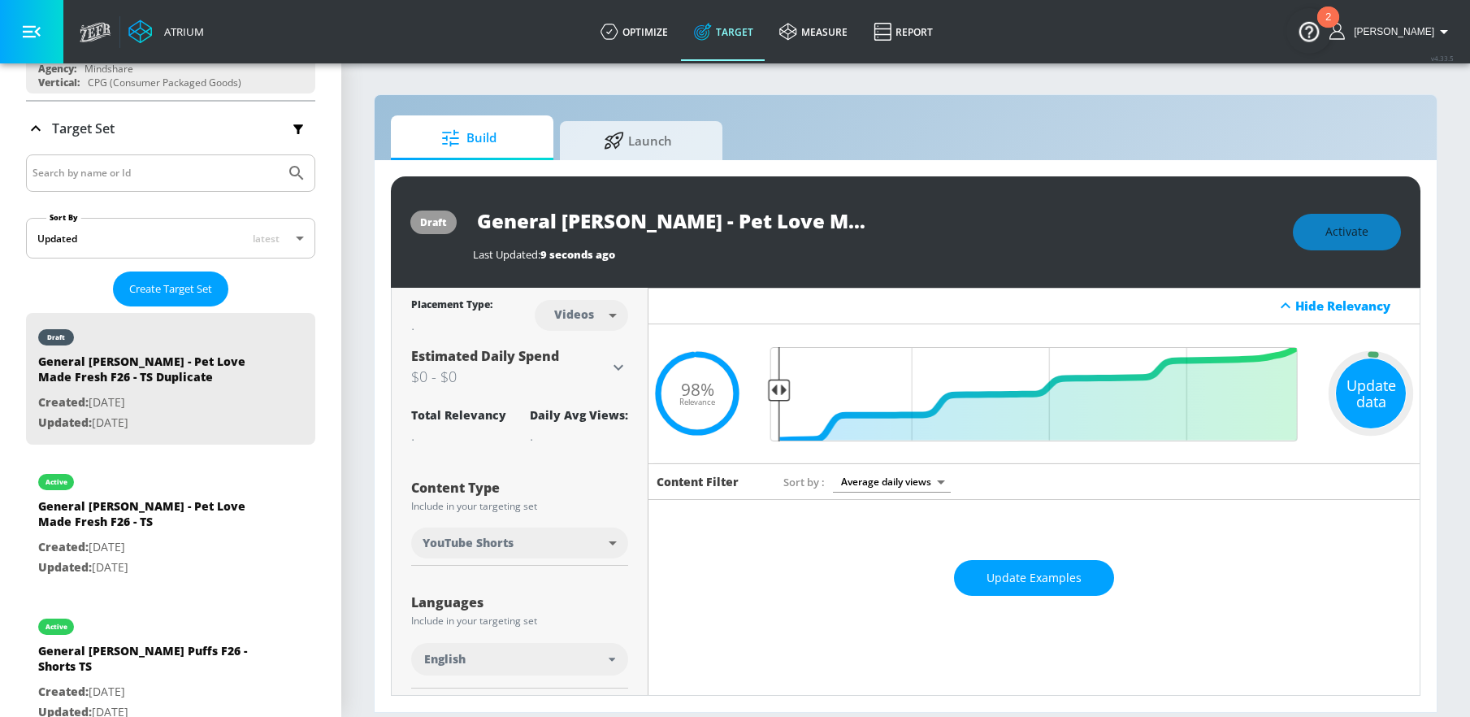
click at [1377, 401] on div "Update data" at bounding box center [1371, 393] width 70 height 70
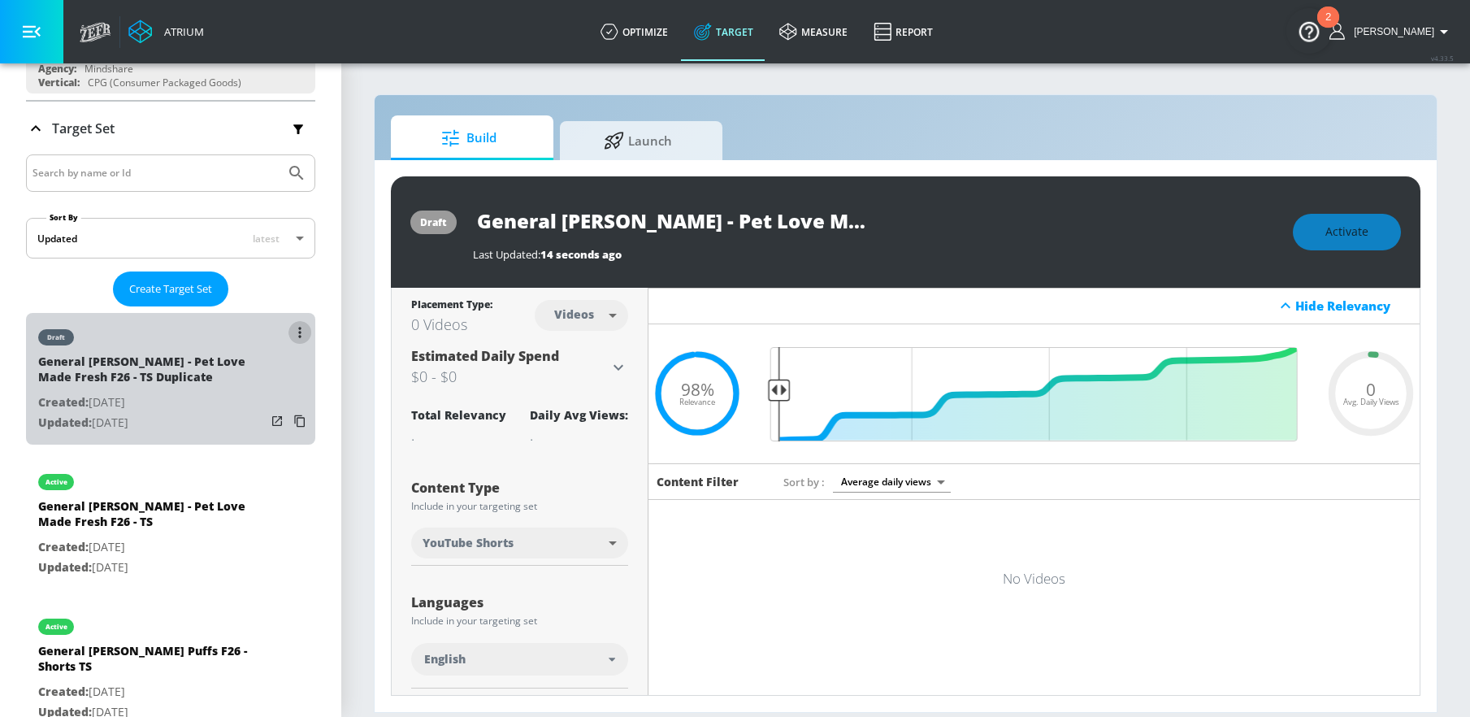
click at [292, 332] on button "list of Target Set" at bounding box center [300, 332] width 23 height 23
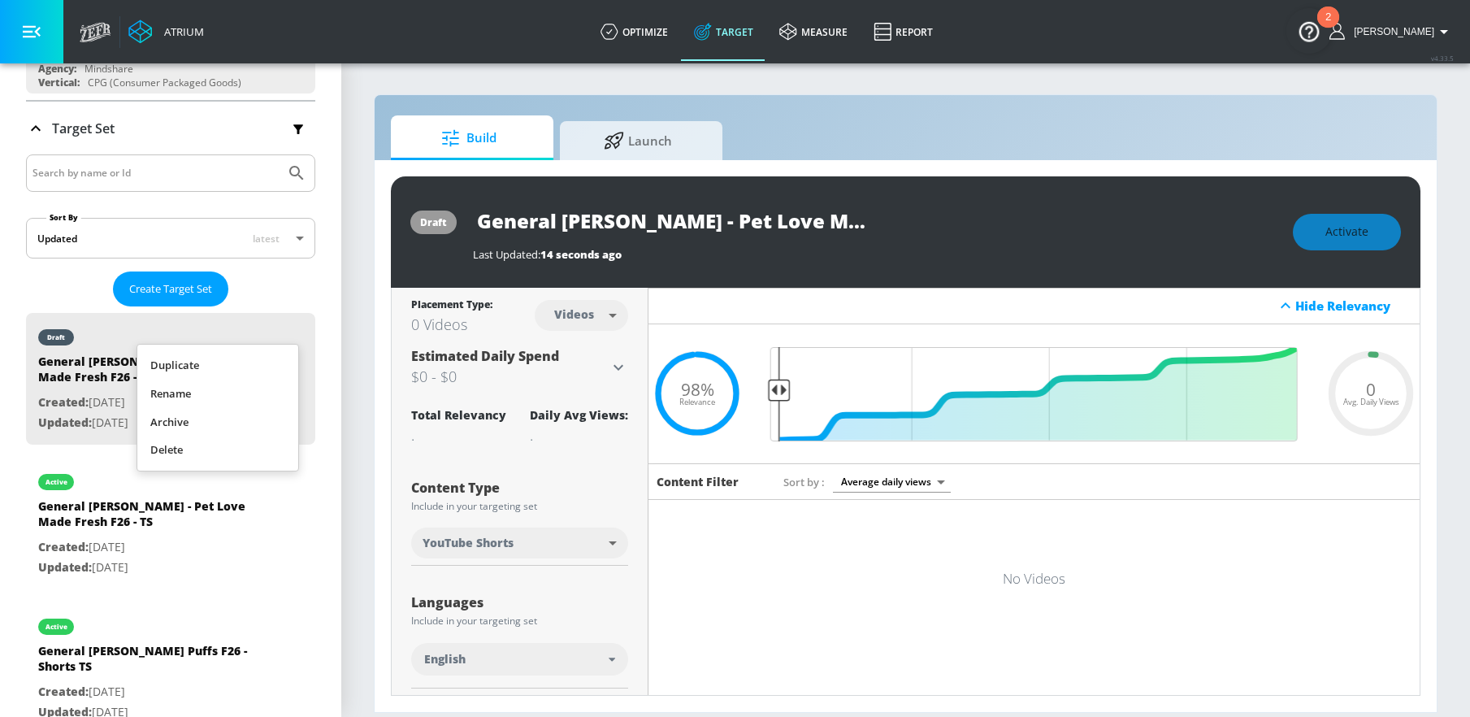
click at [208, 391] on li "Rename" at bounding box center [217, 394] width 161 height 28
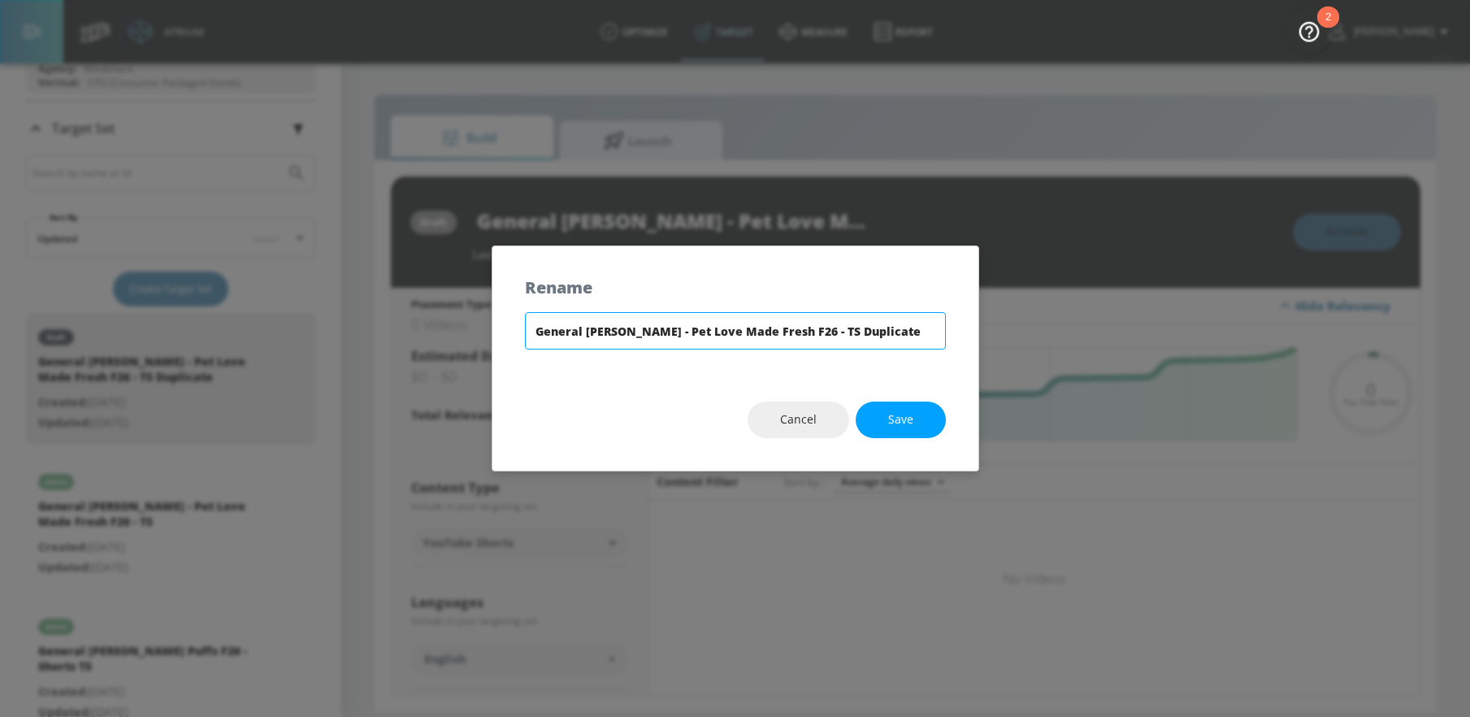
click at [815, 332] on input "General [PERSON_NAME] - Pet Love Made Fresh F26 - TS Duplicate" at bounding box center [735, 330] width 421 height 37
click at [776, 330] on input "General [PERSON_NAME] - Pet Love Made Fresh F26 - TS" at bounding box center [735, 330] width 421 height 37
type input "General [PERSON_NAME] - Pet Love Made Fresh F26 - Shorts TS"
click at [926, 422] on button "Save" at bounding box center [901, 420] width 90 height 37
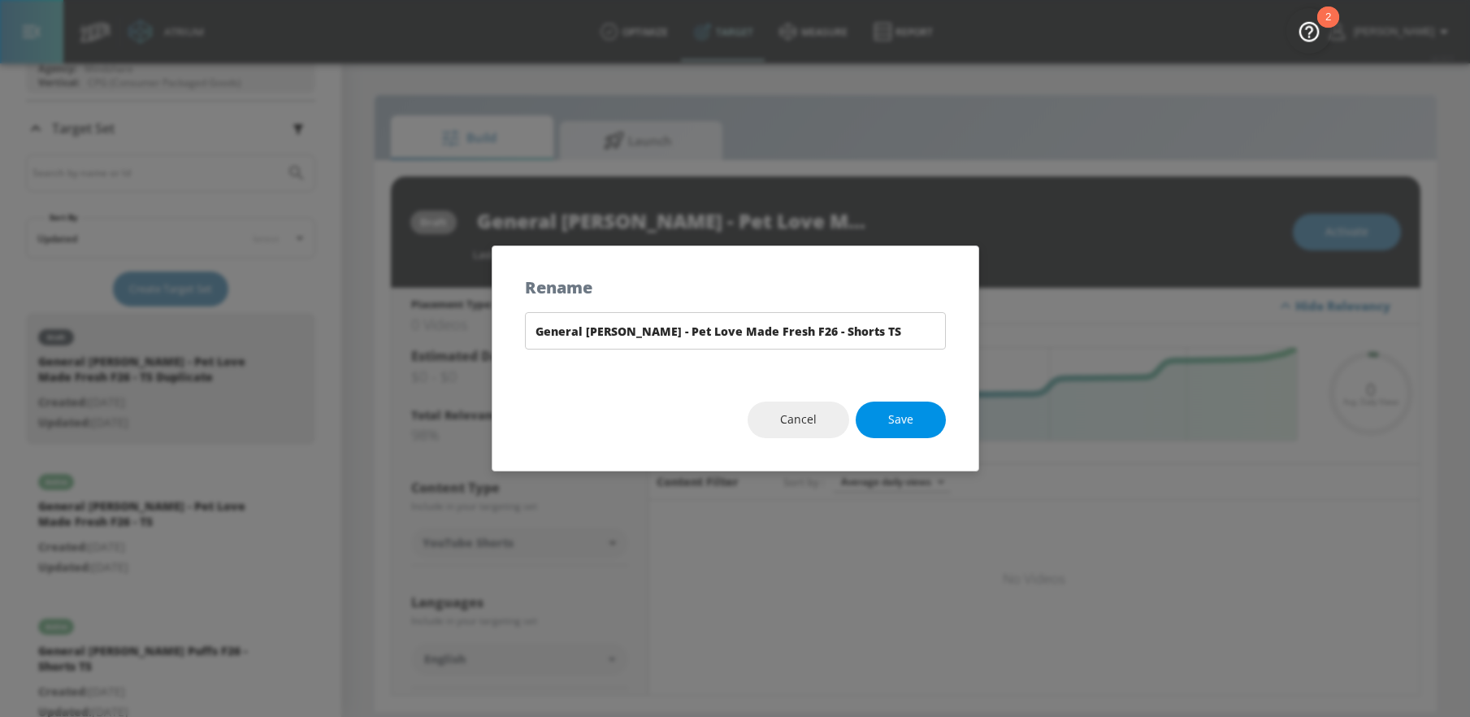
type input "General [PERSON_NAME] - Pet Love Made Fresh F26 - Shorts TS"
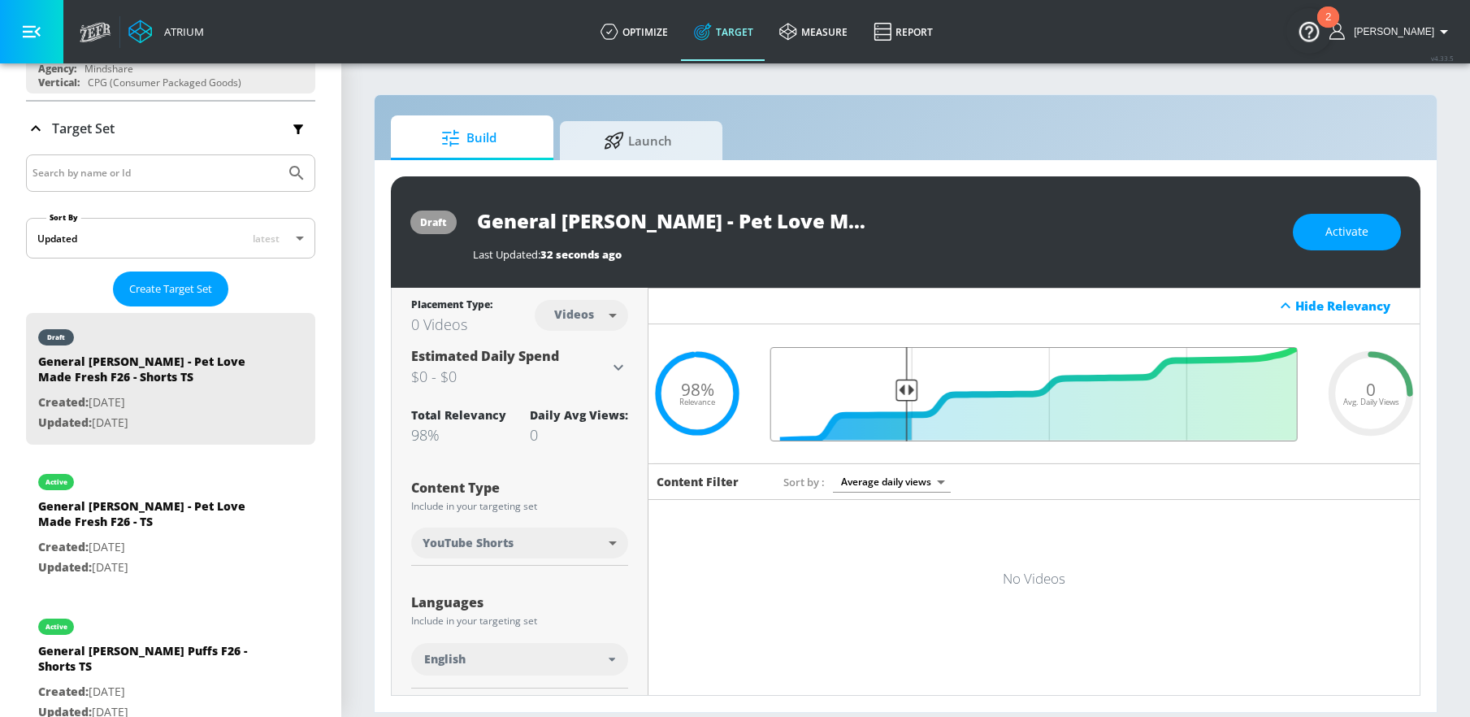
drag, startPoint x: 770, startPoint y: 390, endPoint x: 900, endPoint y: 395, distance: 130.1
click at [900, 395] on input "Final Threshold" at bounding box center [1034, 394] width 544 height 94
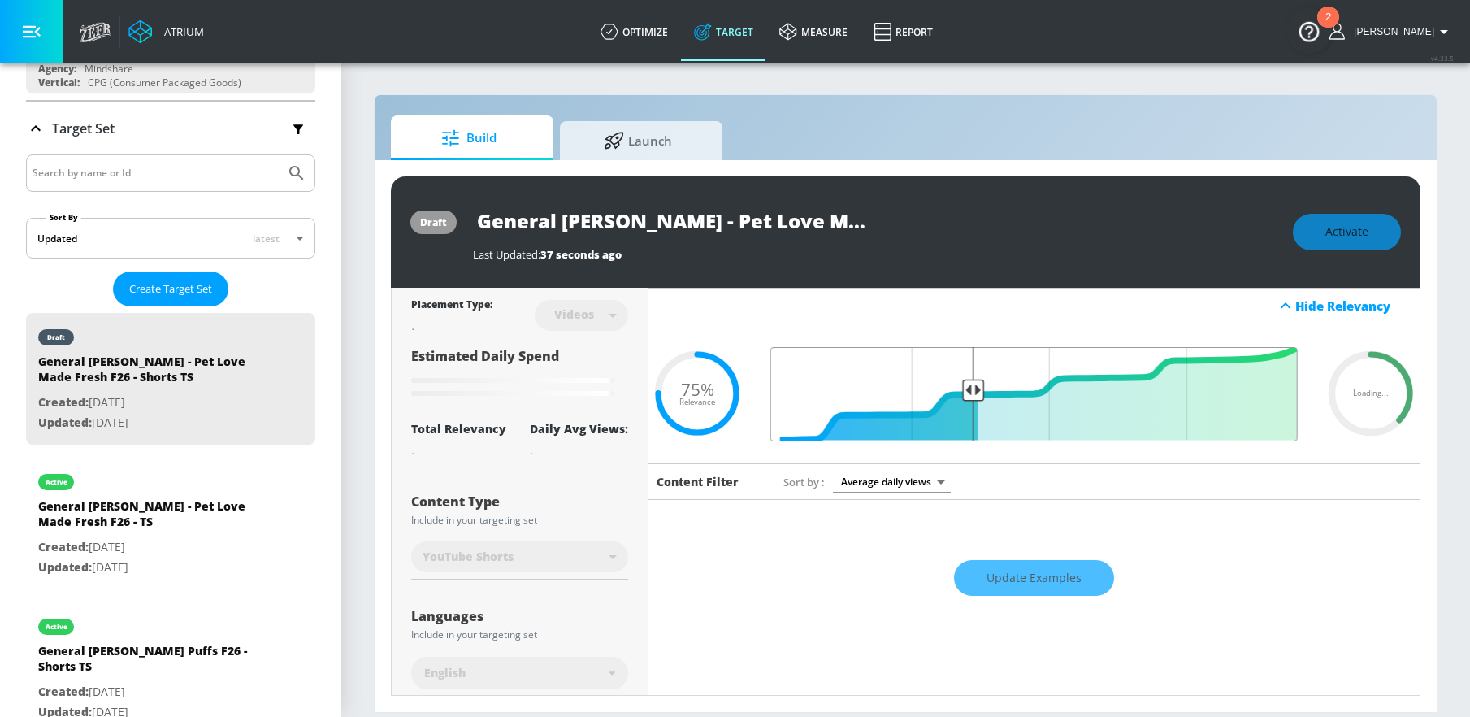
drag, startPoint x: 905, startPoint y: 384, endPoint x: 964, endPoint y: 378, distance: 59.7
click at [964, 378] on input "Final Threshold" at bounding box center [1034, 394] width 544 height 94
drag, startPoint x: 976, startPoint y: 391, endPoint x: 992, endPoint y: 388, distance: 15.8
click at [992, 388] on input "Final Threshold" at bounding box center [1034, 394] width 544 height 94
type input "0.6"
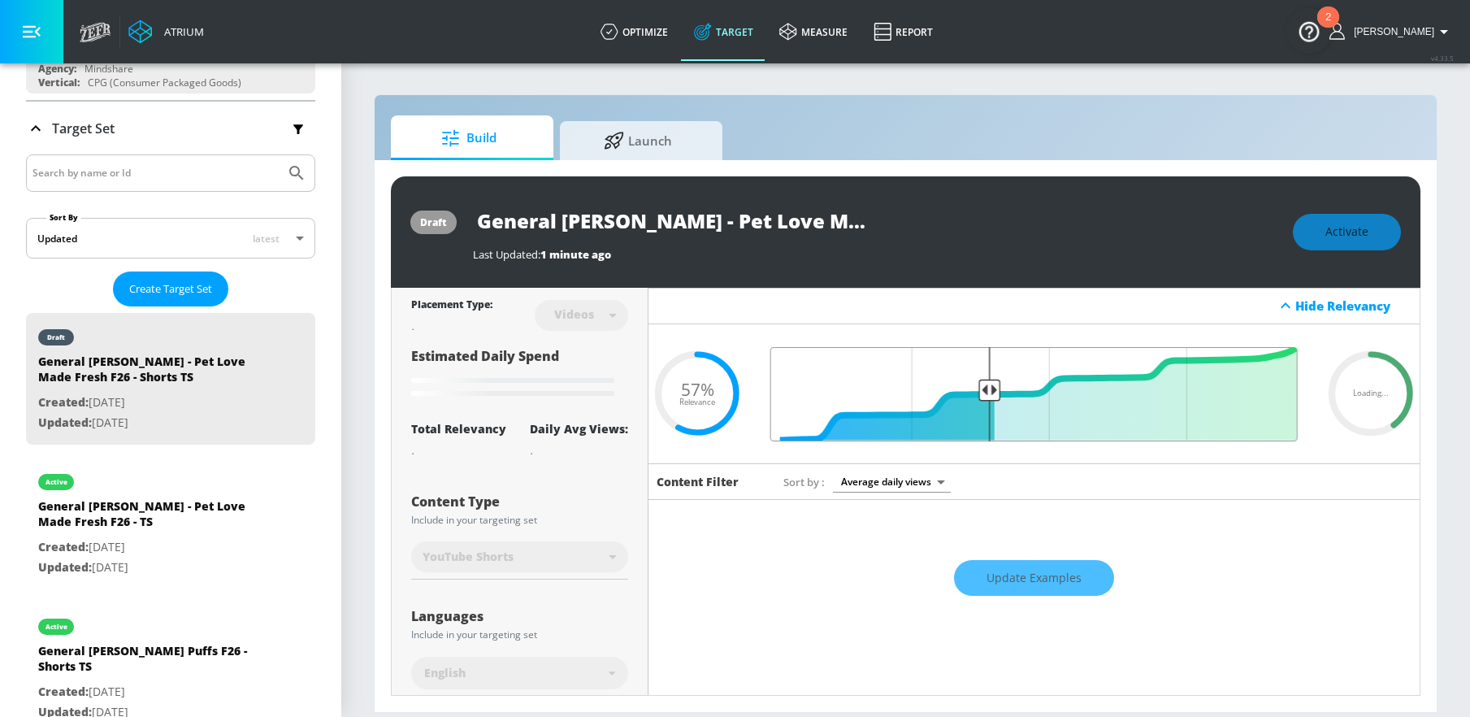
click at [985, 388] on input "Final Threshold" at bounding box center [1034, 394] width 544 height 94
type input "General [PERSON_NAME] - Pet Love Made Fresh F26 - TS Duplicate"
type input "0.75"
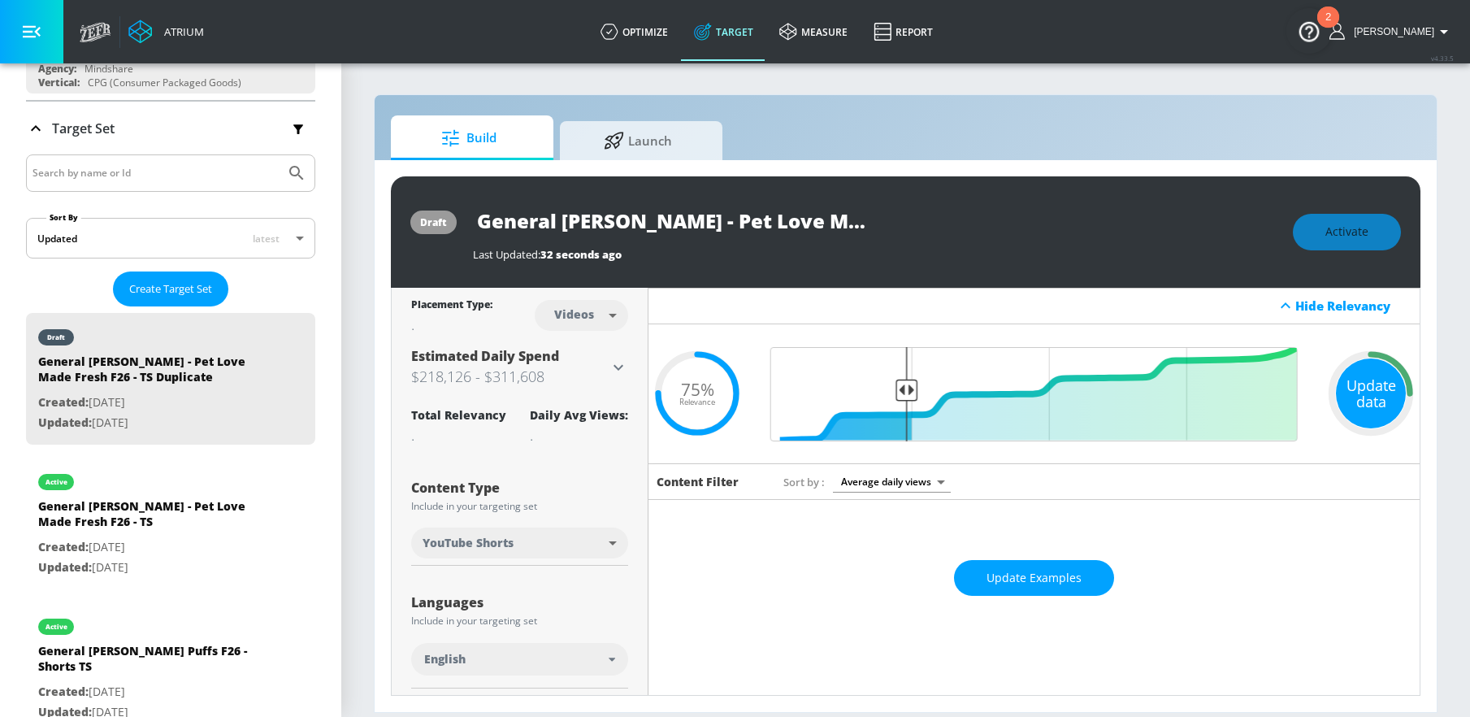
click at [1366, 407] on div "Update data" at bounding box center [1371, 393] width 70 height 70
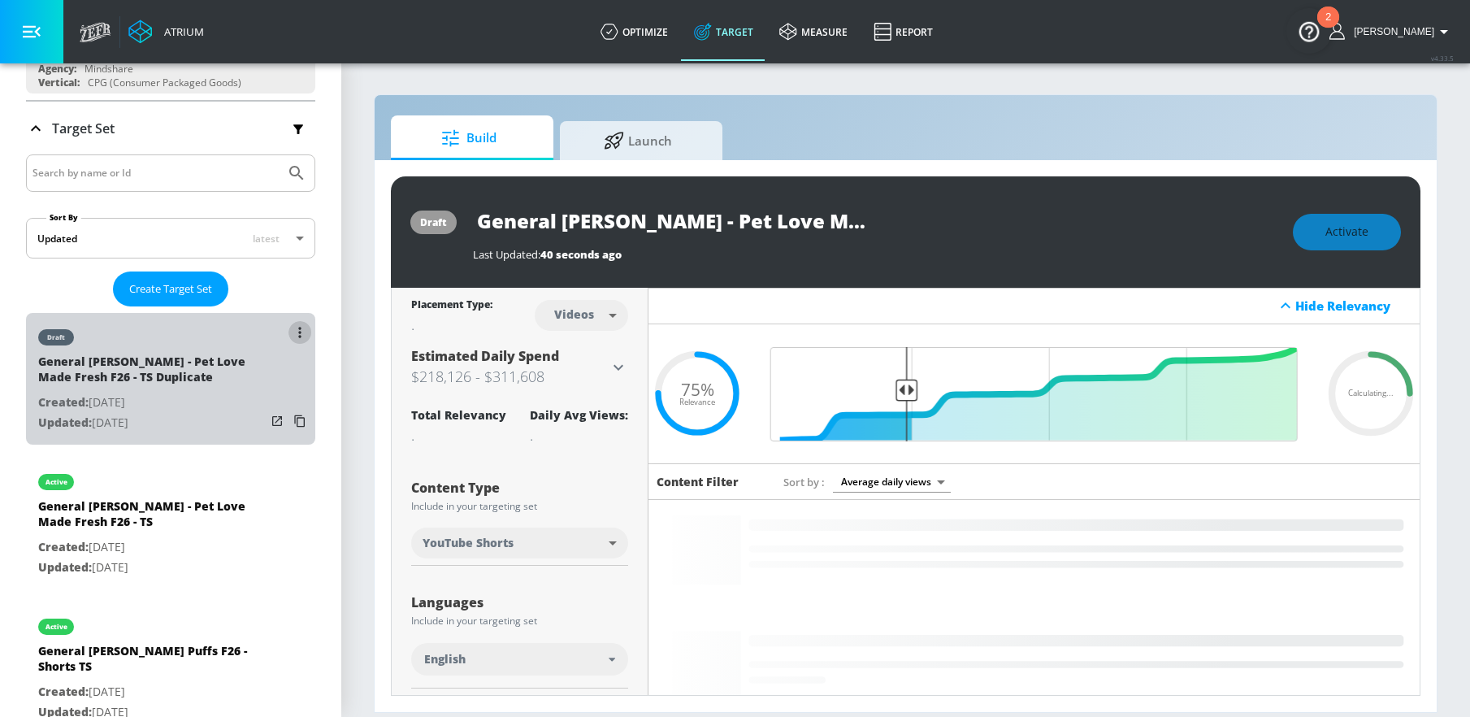
click at [290, 334] on button "list of Target Set" at bounding box center [300, 332] width 23 height 23
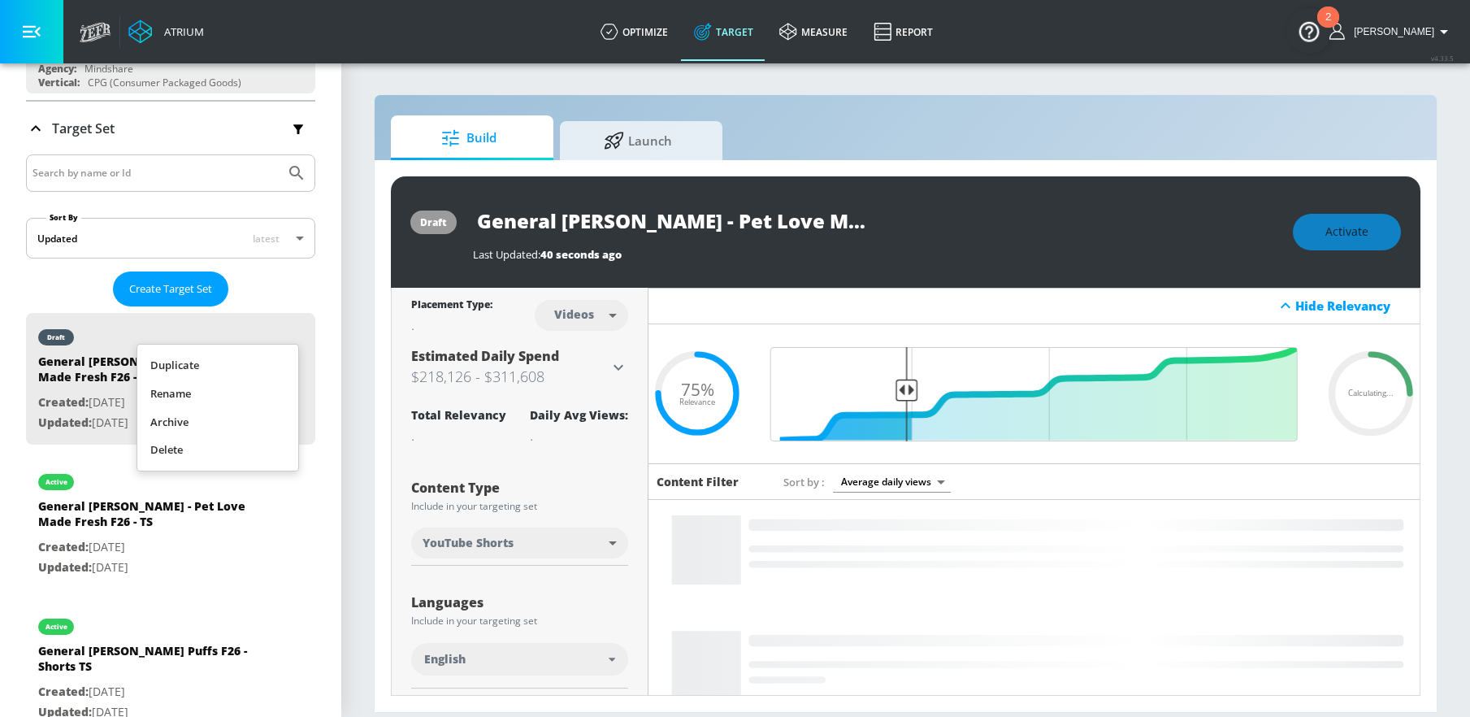
click at [270, 393] on li "Rename" at bounding box center [217, 394] width 161 height 28
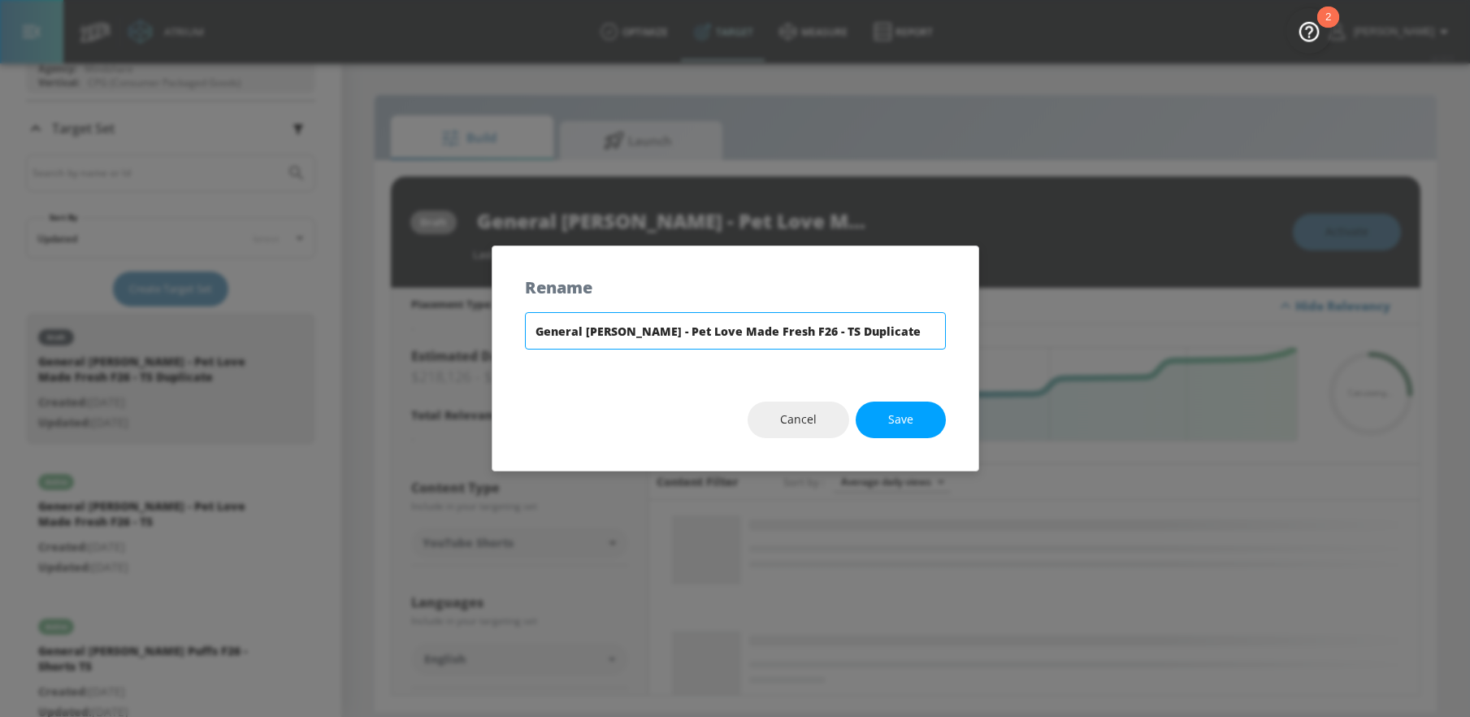
click at [811, 332] on input "General [PERSON_NAME] - Pet Love Made Fresh F26 - TS Duplicate" at bounding box center [735, 330] width 421 height 37
click at [773, 334] on input "General [PERSON_NAME] - Pet Love Made Fresh F26 - TS" at bounding box center [735, 330] width 421 height 37
click at [914, 332] on input "General [PERSON_NAME] - Pet Love Made Fresh F26 - Shorts TS" at bounding box center [735, 330] width 421 height 37
type input "General [PERSON_NAME] - Pet Love Made Fresh F26 - Shorts TS"
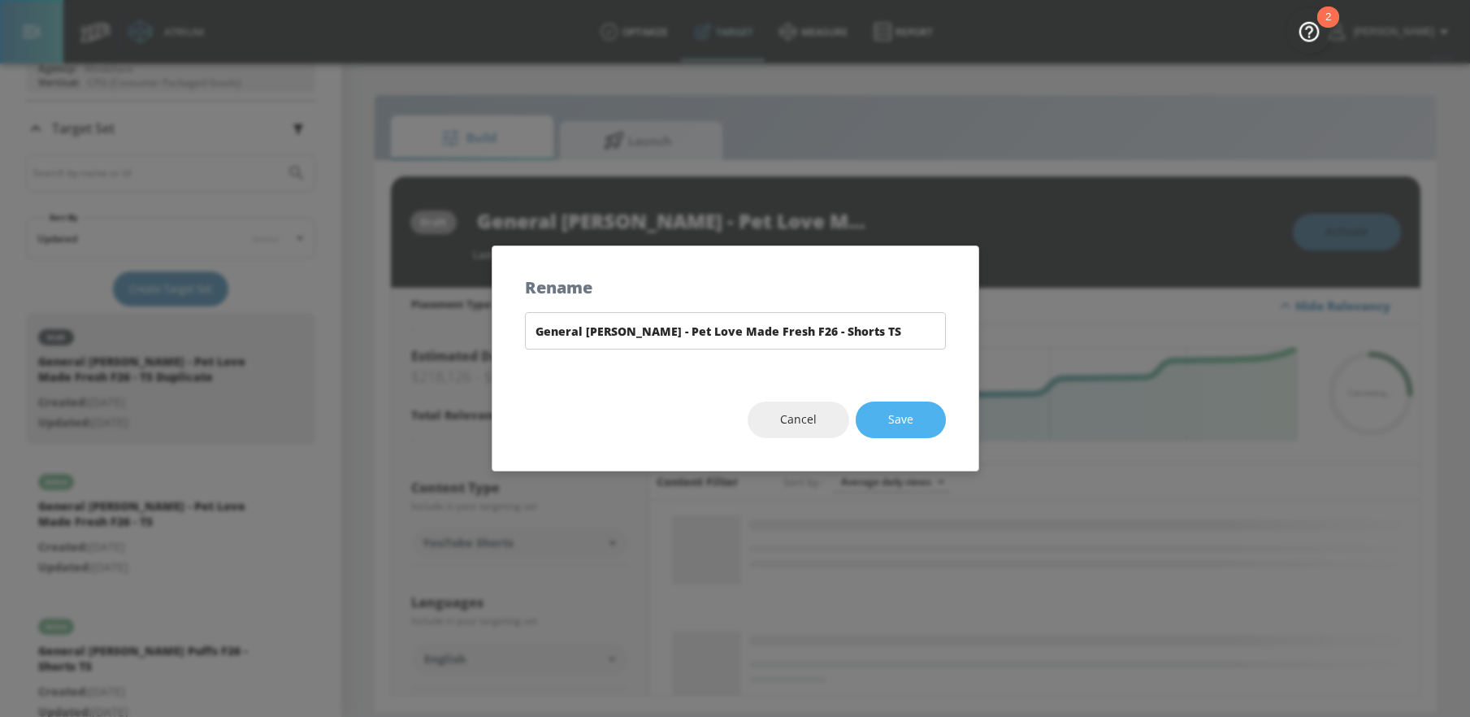
click at [918, 412] on button "Save" at bounding box center [901, 420] width 90 height 37
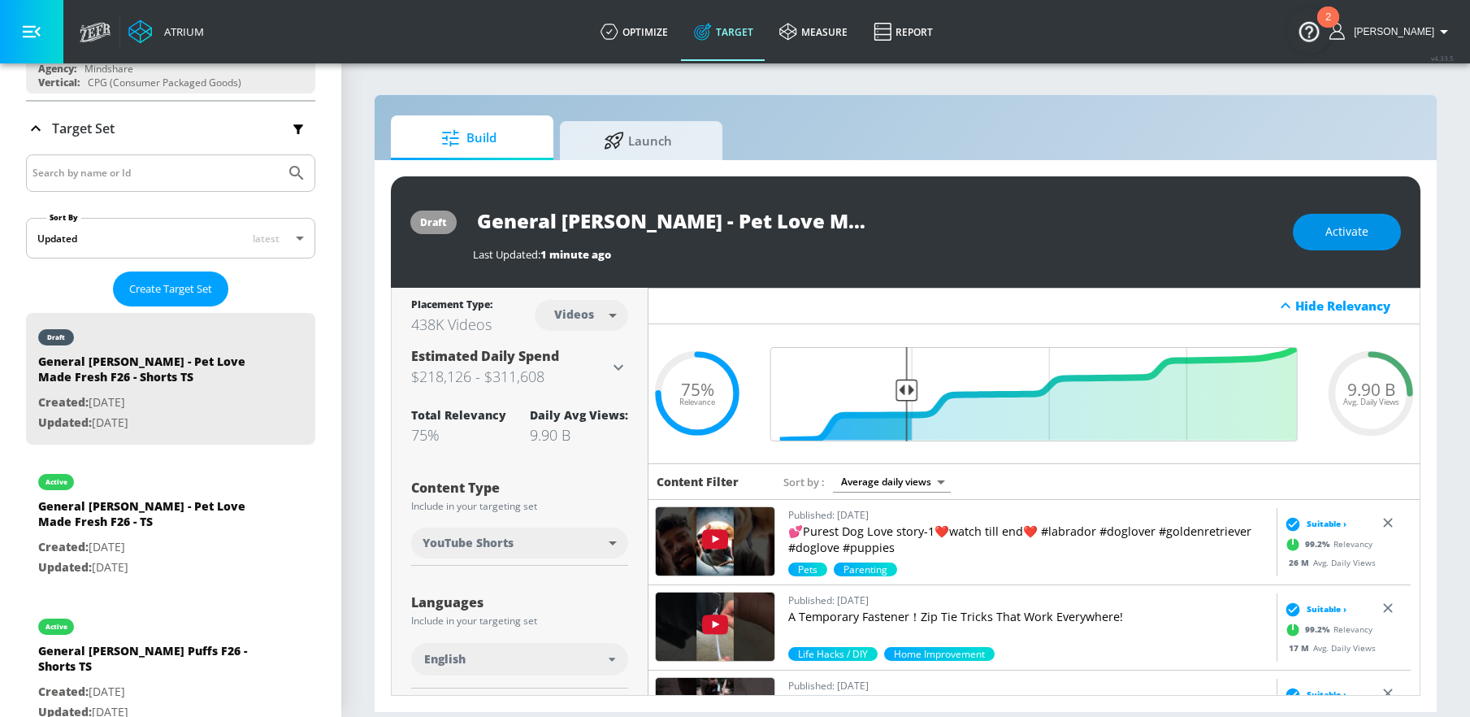
click at [1340, 228] on span "Activate" at bounding box center [1347, 232] width 43 height 20
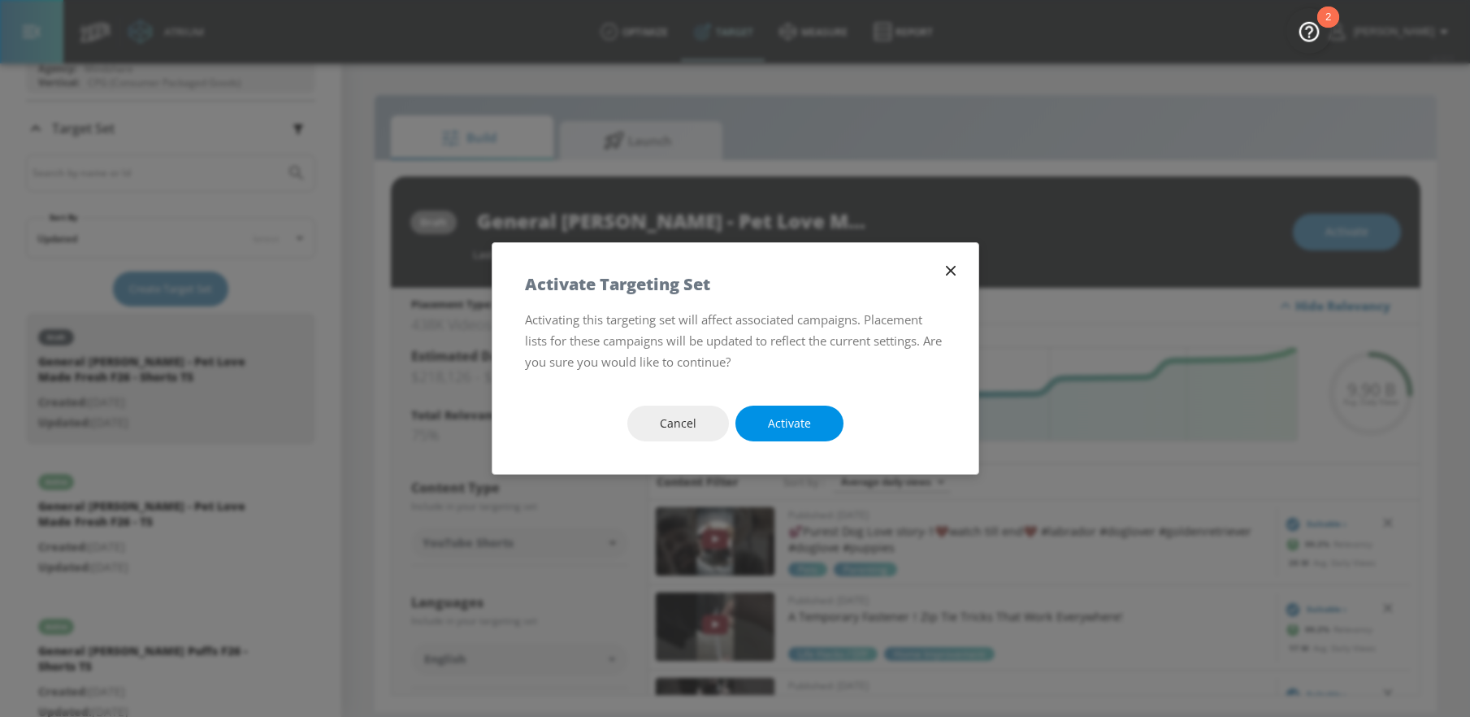
click at [766, 419] on button "Activate" at bounding box center [790, 424] width 108 height 37
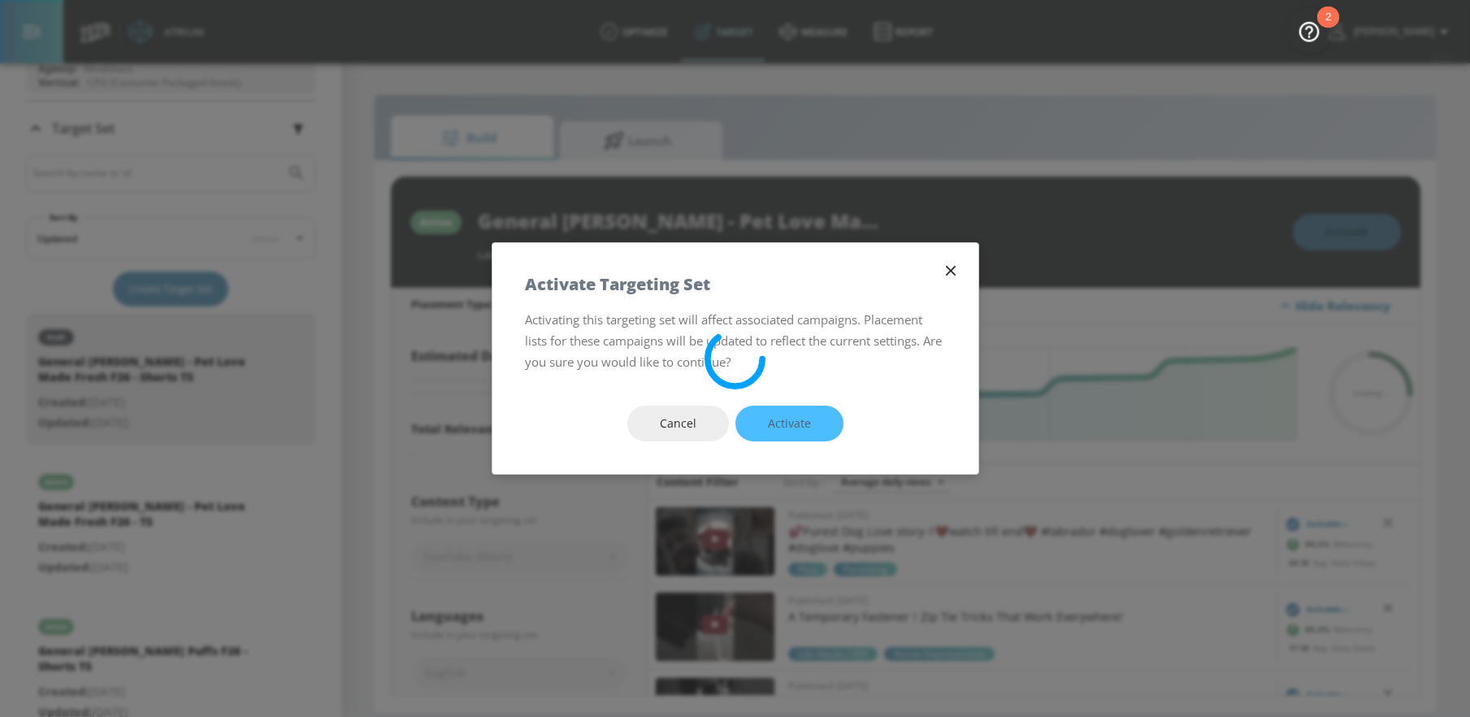
type input "General [PERSON_NAME] - Pet Love Made Fresh F26 - TS Duplicate"
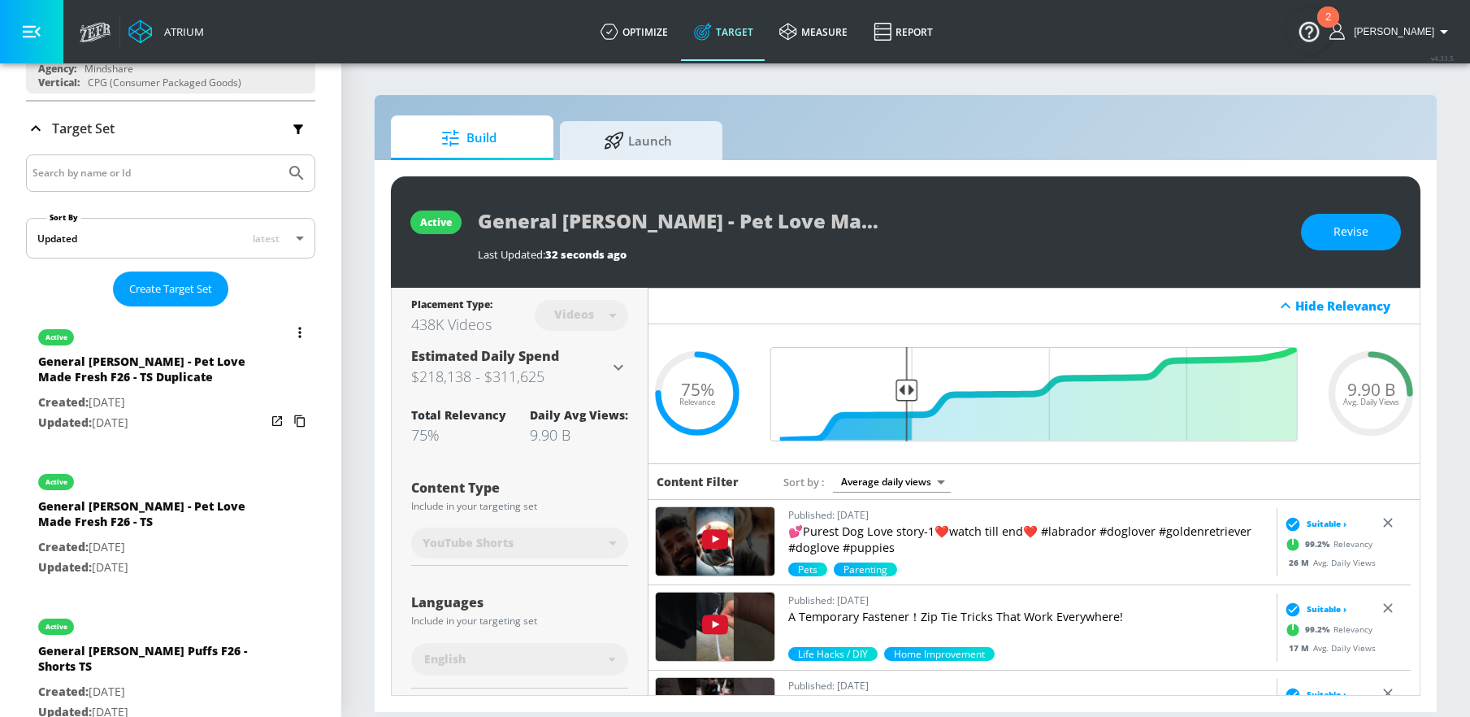
click at [292, 335] on button "list of Target Set" at bounding box center [300, 332] width 23 height 23
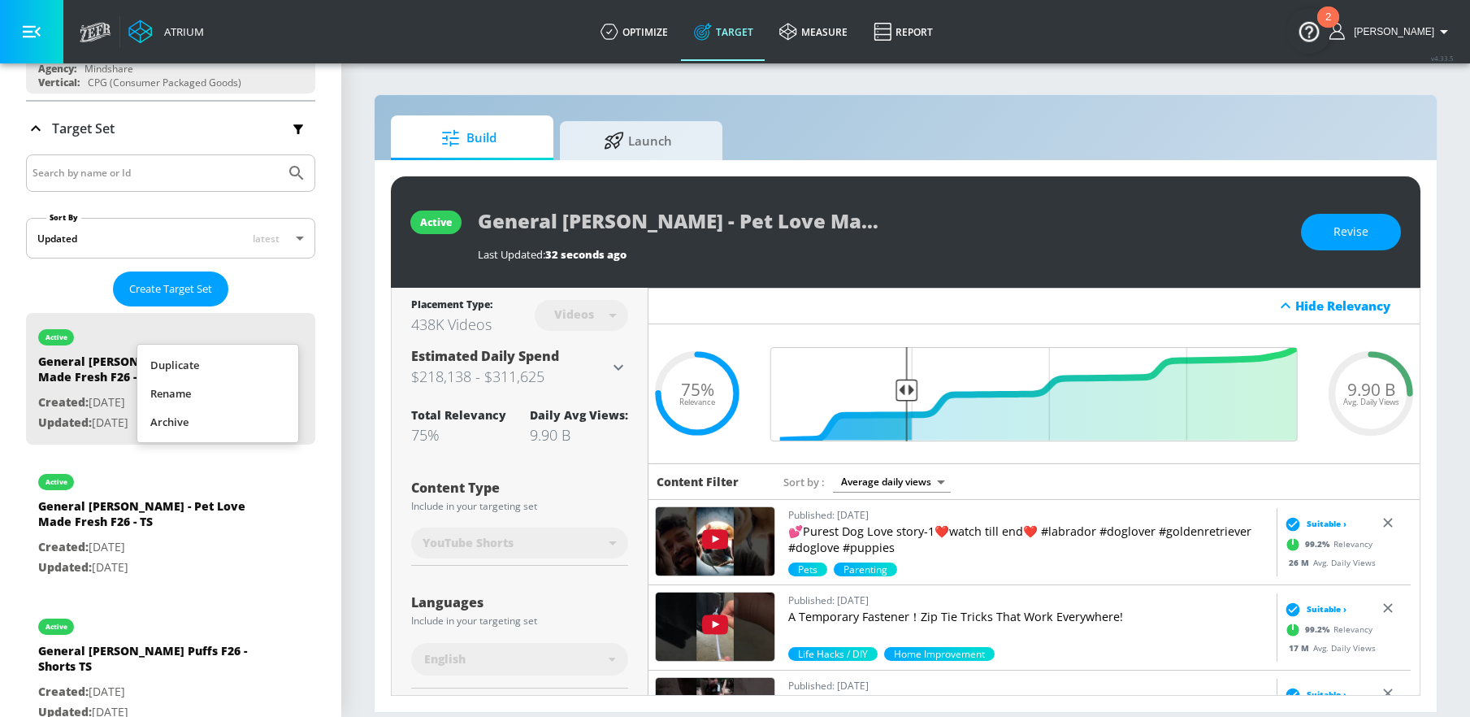
click at [237, 397] on li "Rename" at bounding box center [217, 394] width 161 height 28
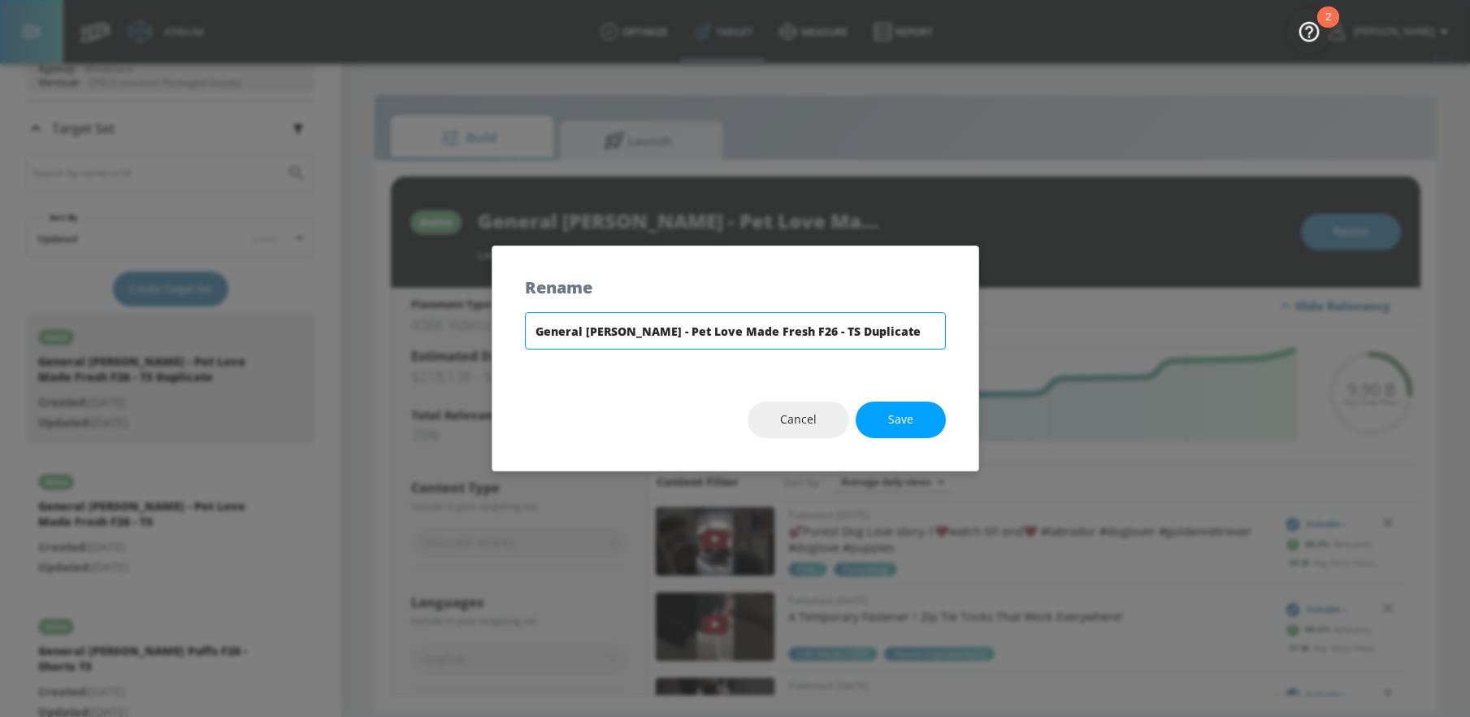
click at [813, 328] on input "General [PERSON_NAME] - Pet Love Made Fresh F26 - TS Duplicate" at bounding box center [735, 330] width 421 height 37
click at [776, 330] on input "General [PERSON_NAME] - Pet Love Made Fresh F26 - TS" at bounding box center [735, 330] width 421 height 37
click at [851, 330] on input "General [PERSON_NAME] - Pet Love Made Fresh F26 - Shorts TS" at bounding box center [735, 330] width 421 height 37
type input "General [PERSON_NAME] - Pet Love Made Fresh F26 - Shorts TS"
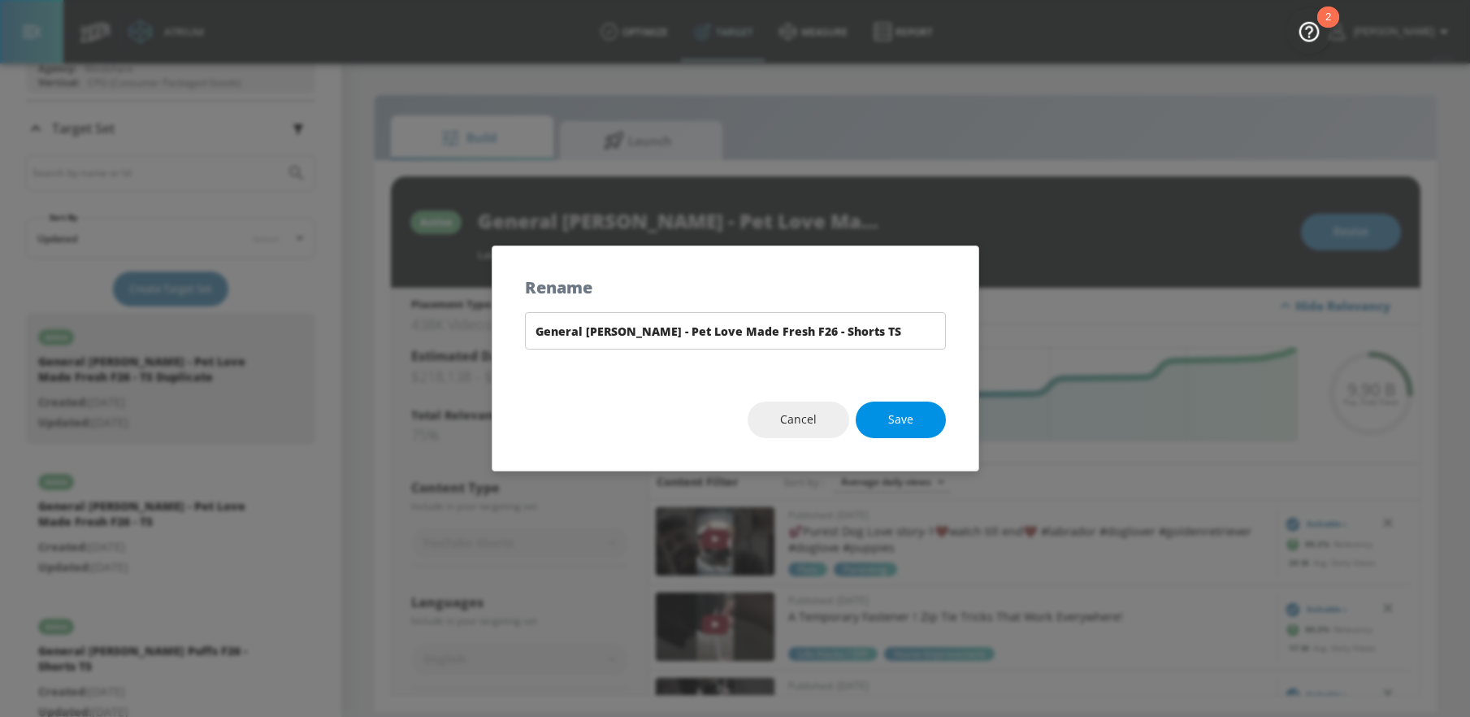
click at [896, 425] on span "Save" at bounding box center [900, 420] width 25 height 20
type input "General [PERSON_NAME] - Pet Love Made Fresh F26 - Shorts TS"
